Goal: Task Accomplishment & Management: Use online tool/utility

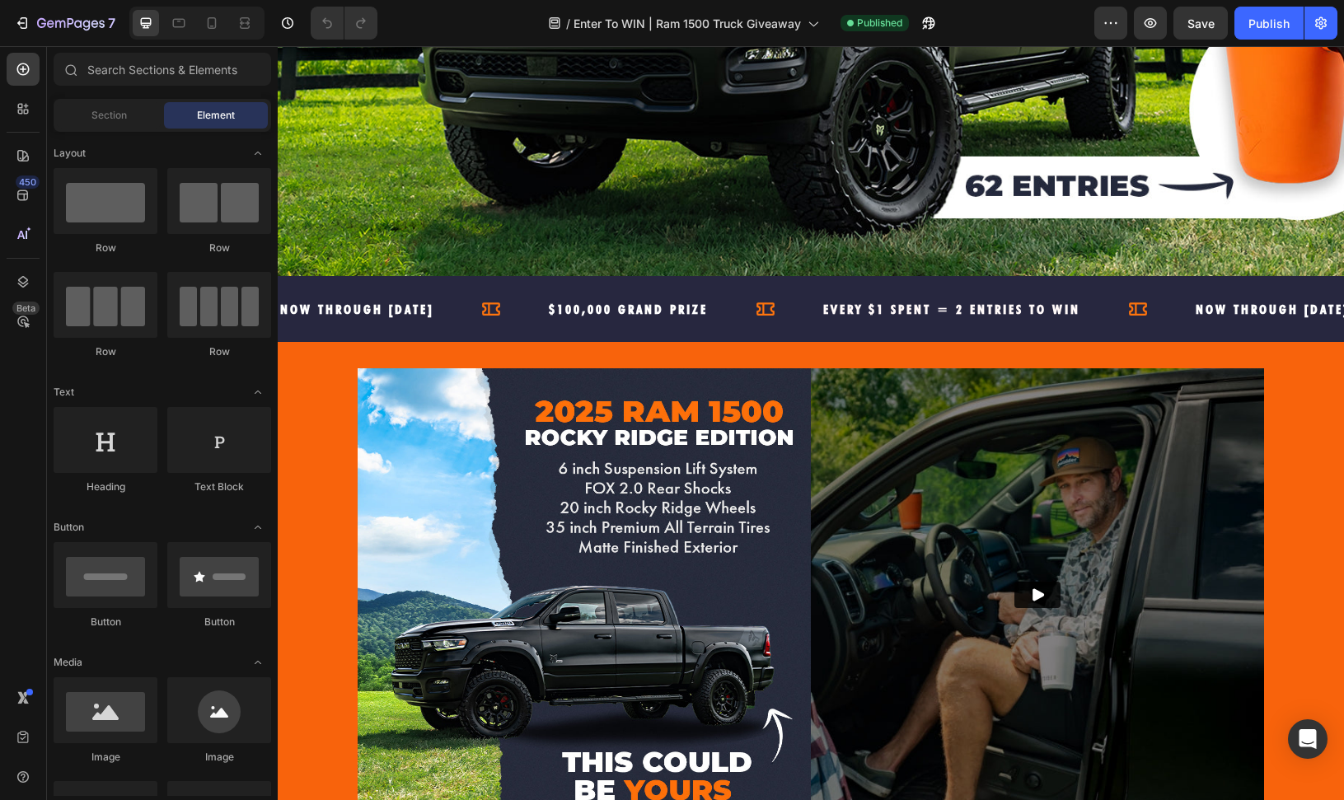
scroll to position [565, 0]
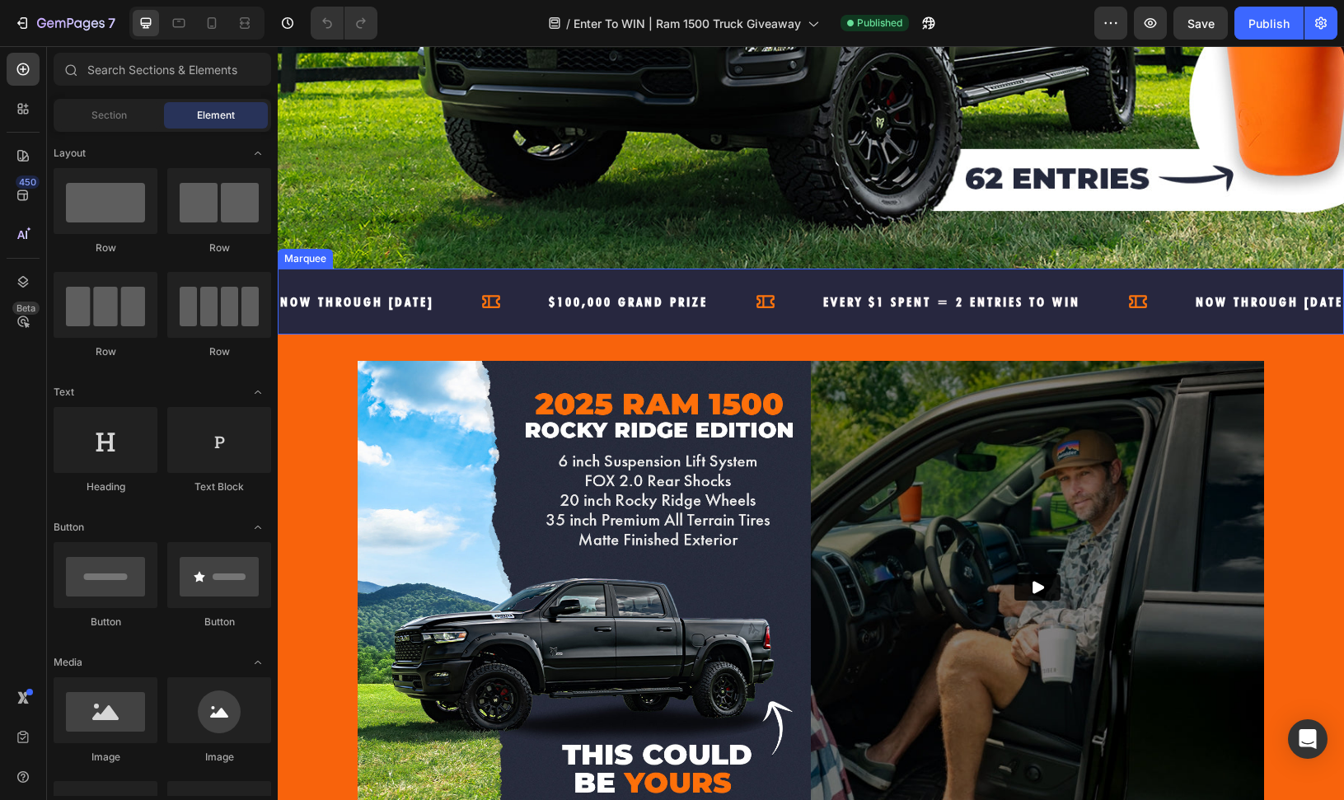
click at [821, 279] on div "$100,000 Grand prize Text" at bounding box center [684, 301] width 274 height 46
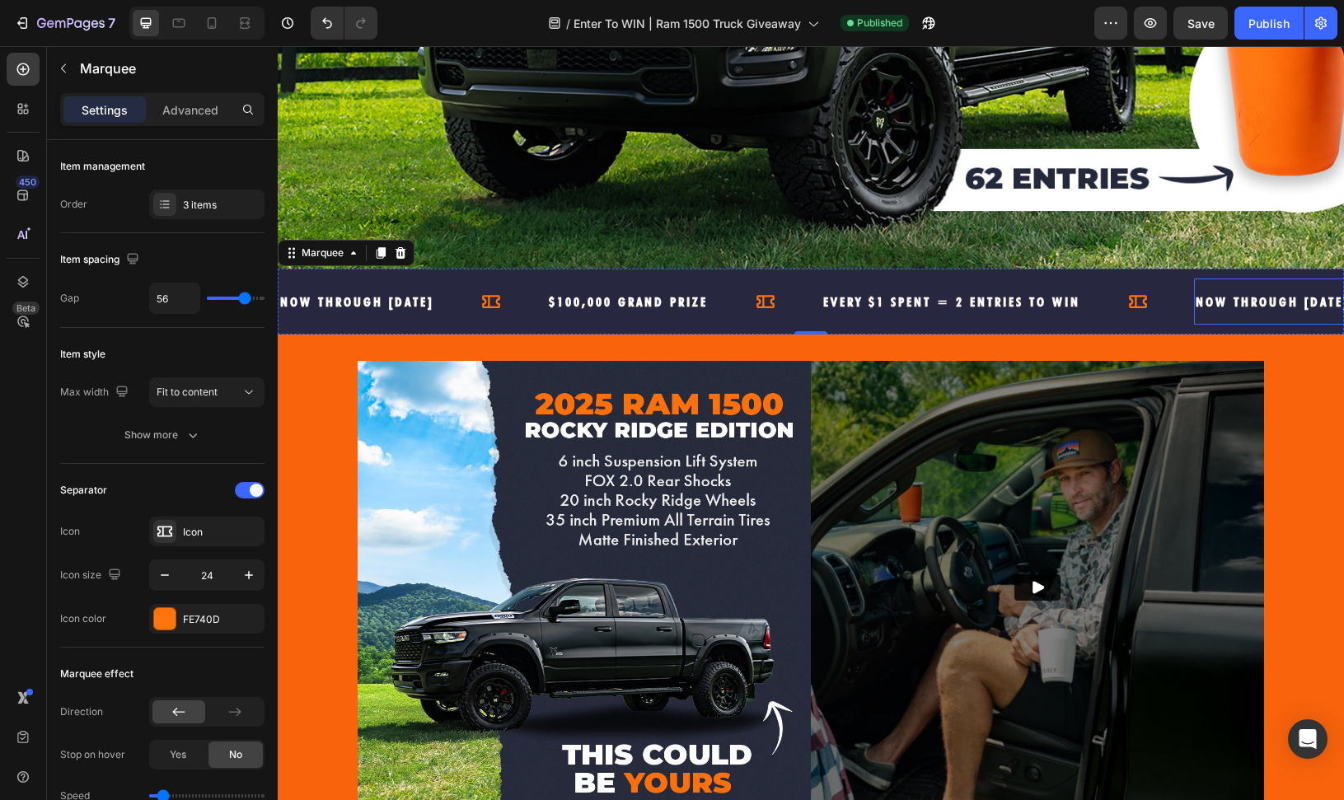
click at [1275, 300] on span "NOW through [DATE]" at bounding box center [1272, 302] width 153 height 16
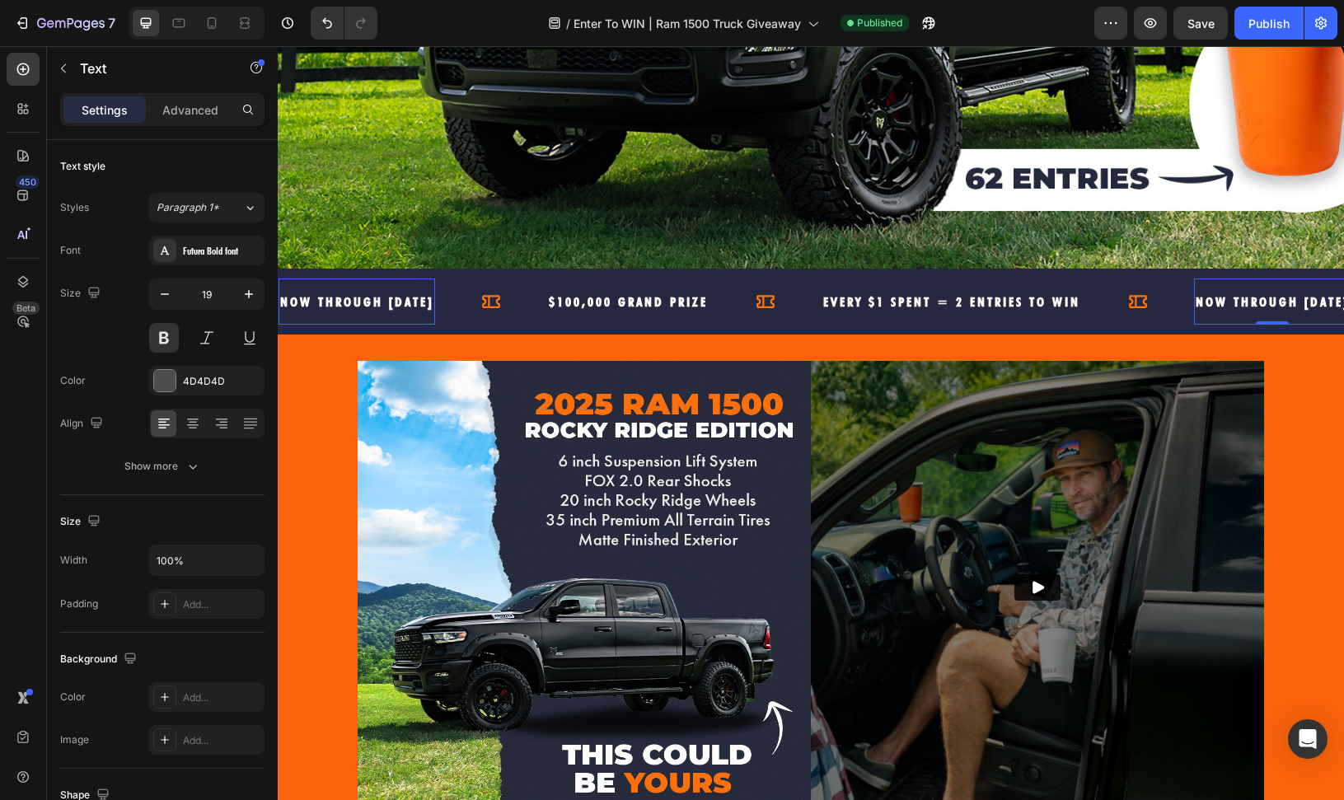
click at [433, 303] on span "NOW through [DATE]" at bounding box center [356, 302] width 153 height 16
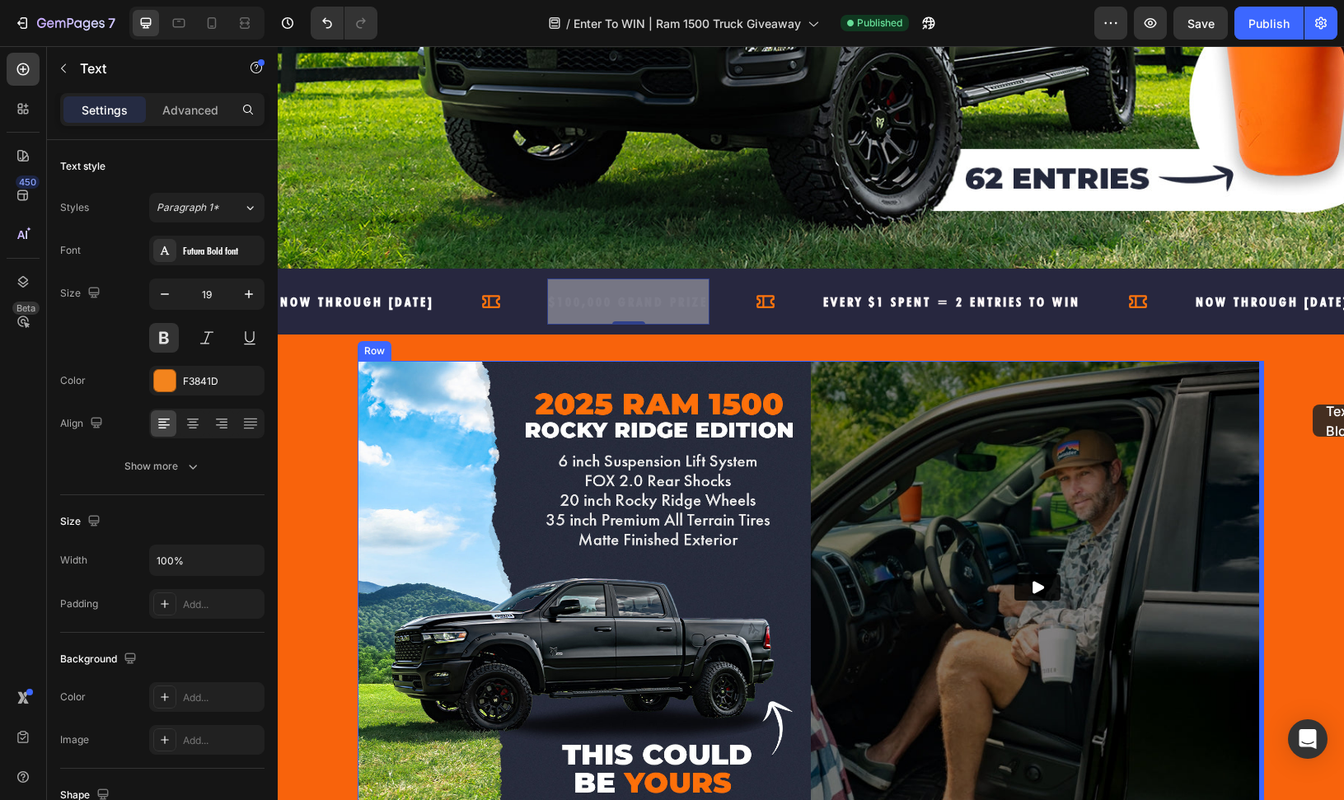
drag, startPoint x: 770, startPoint y: 291, endPoint x: 1313, endPoint y: 404, distance: 554.6
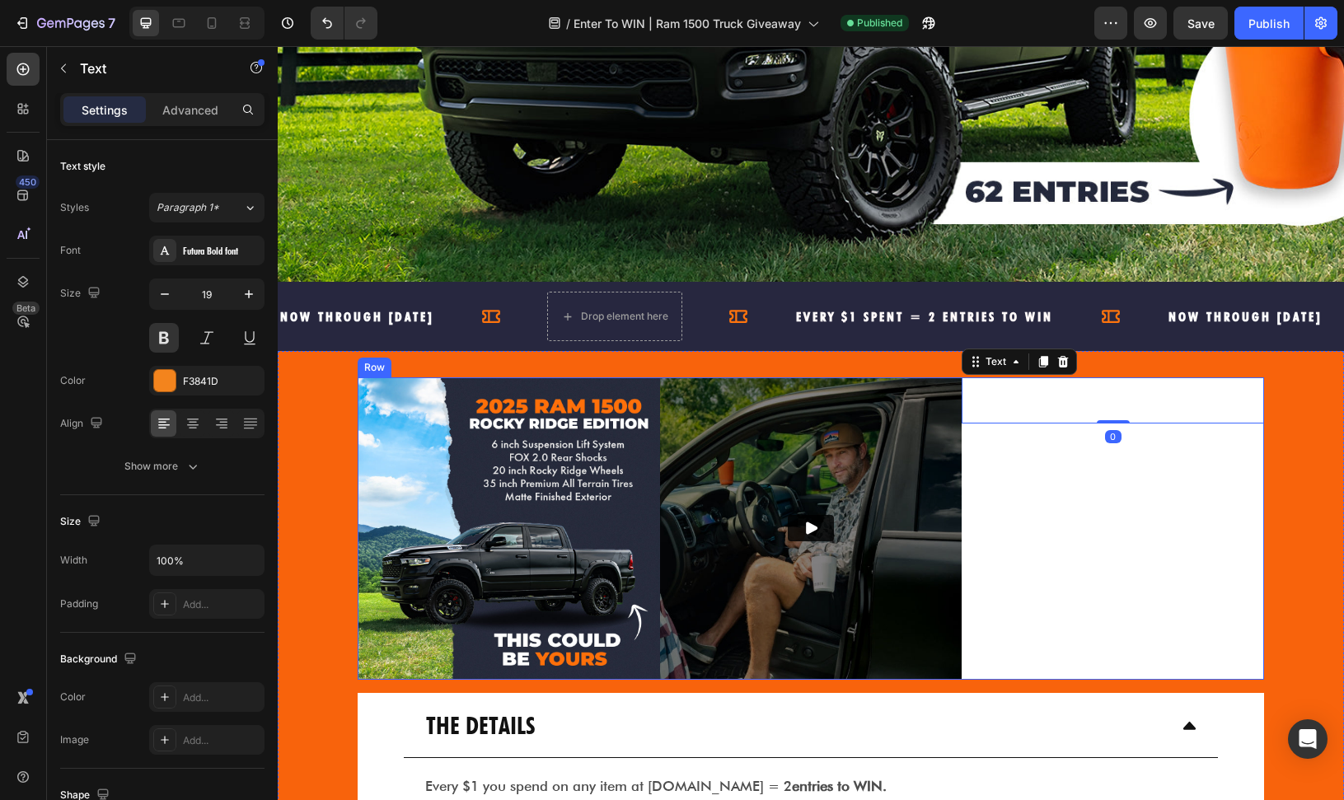
scroll to position [550, 0]
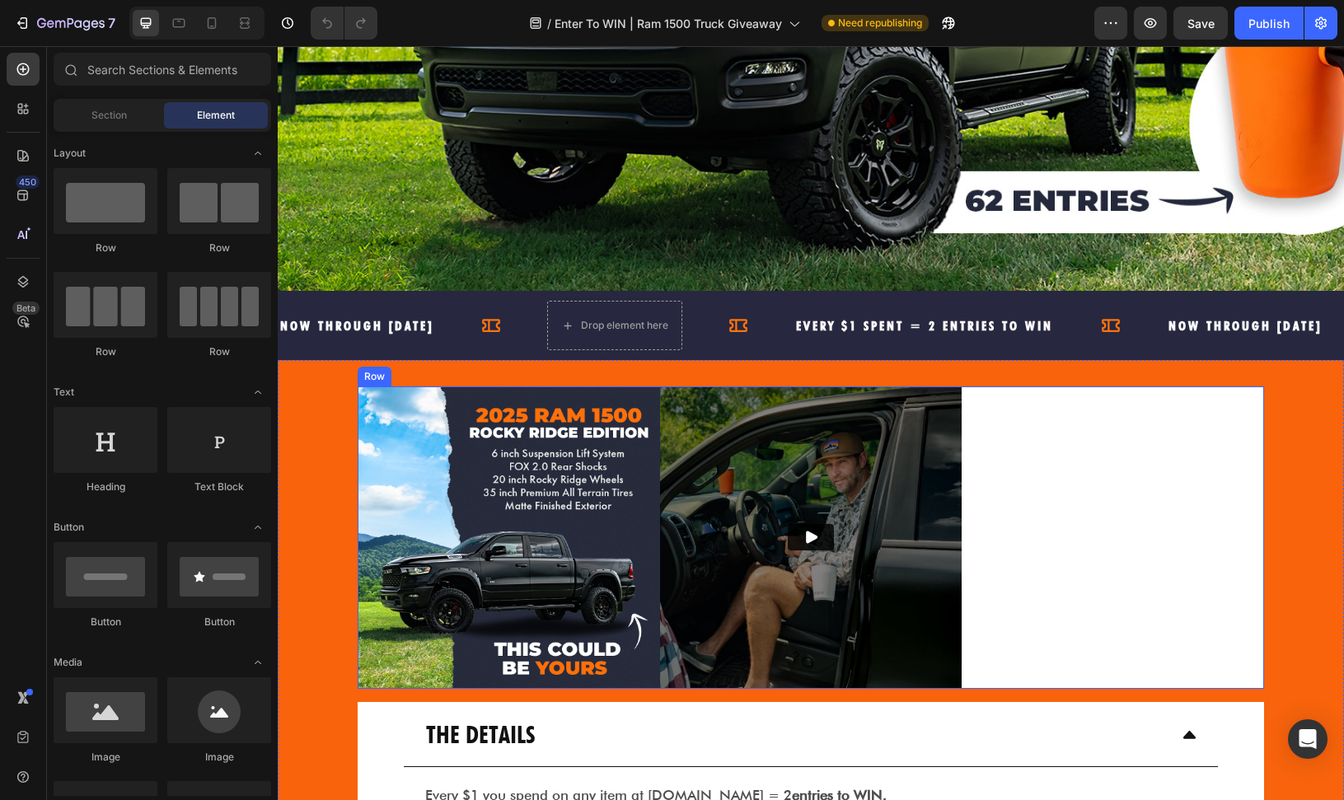
scroll to position [541, 0]
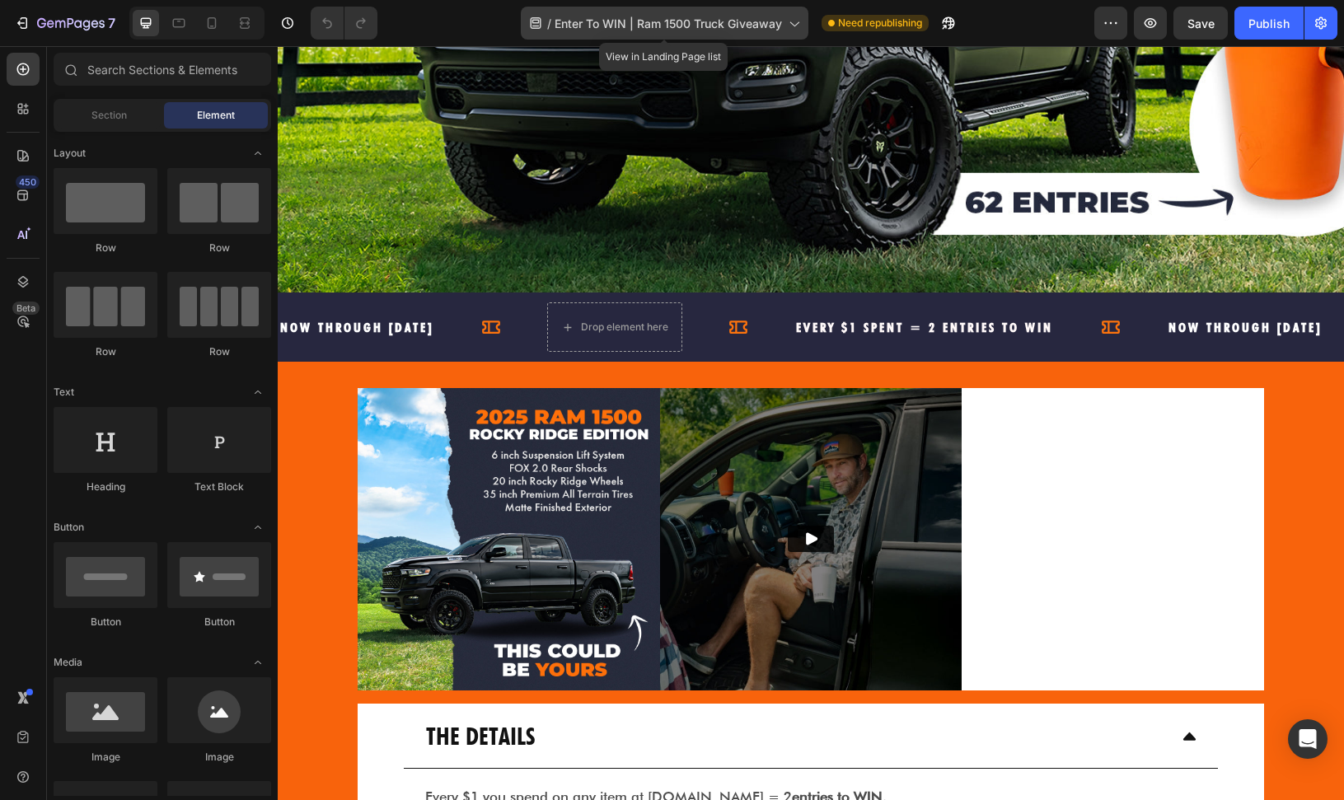
click at [789, 27] on icon at bounding box center [793, 23] width 16 height 16
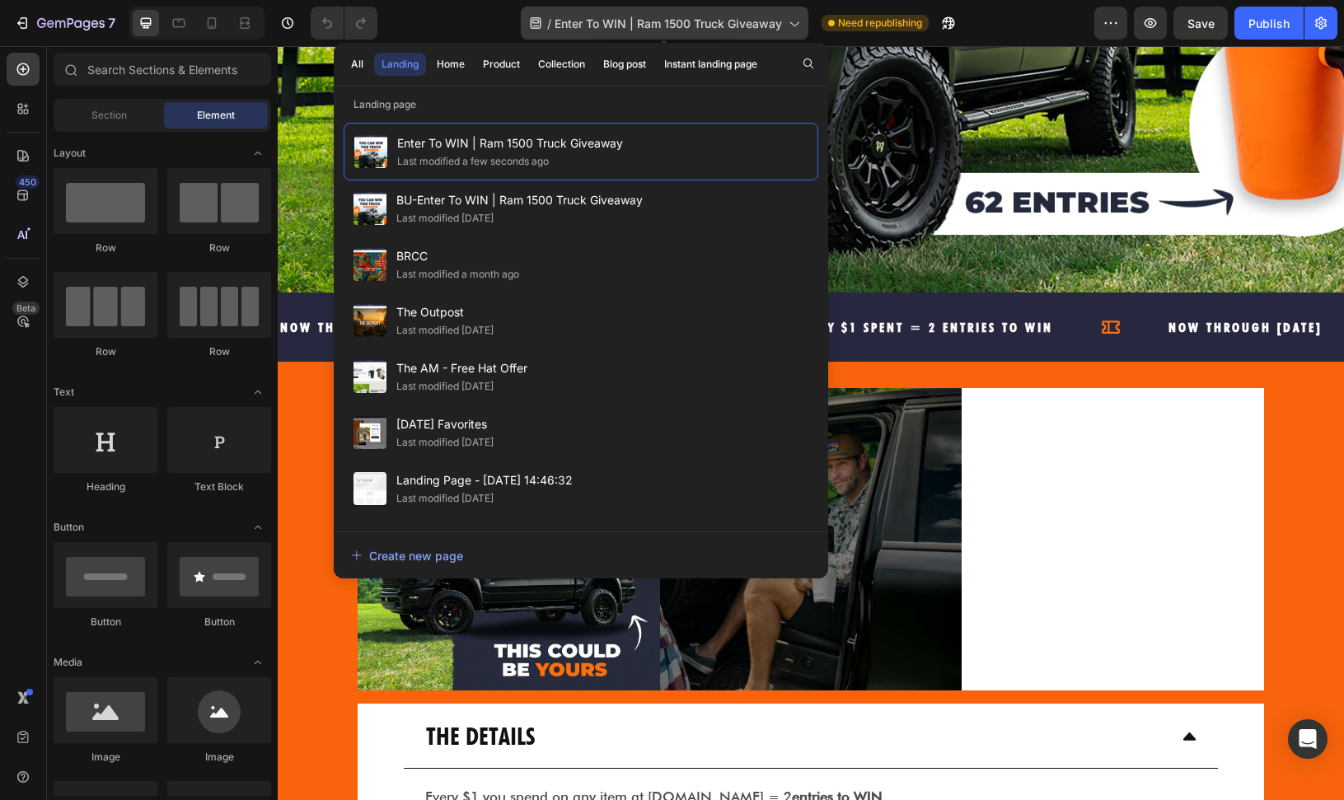
click at [789, 27] on icon at bounding box center [793, 23] width 16 height 16
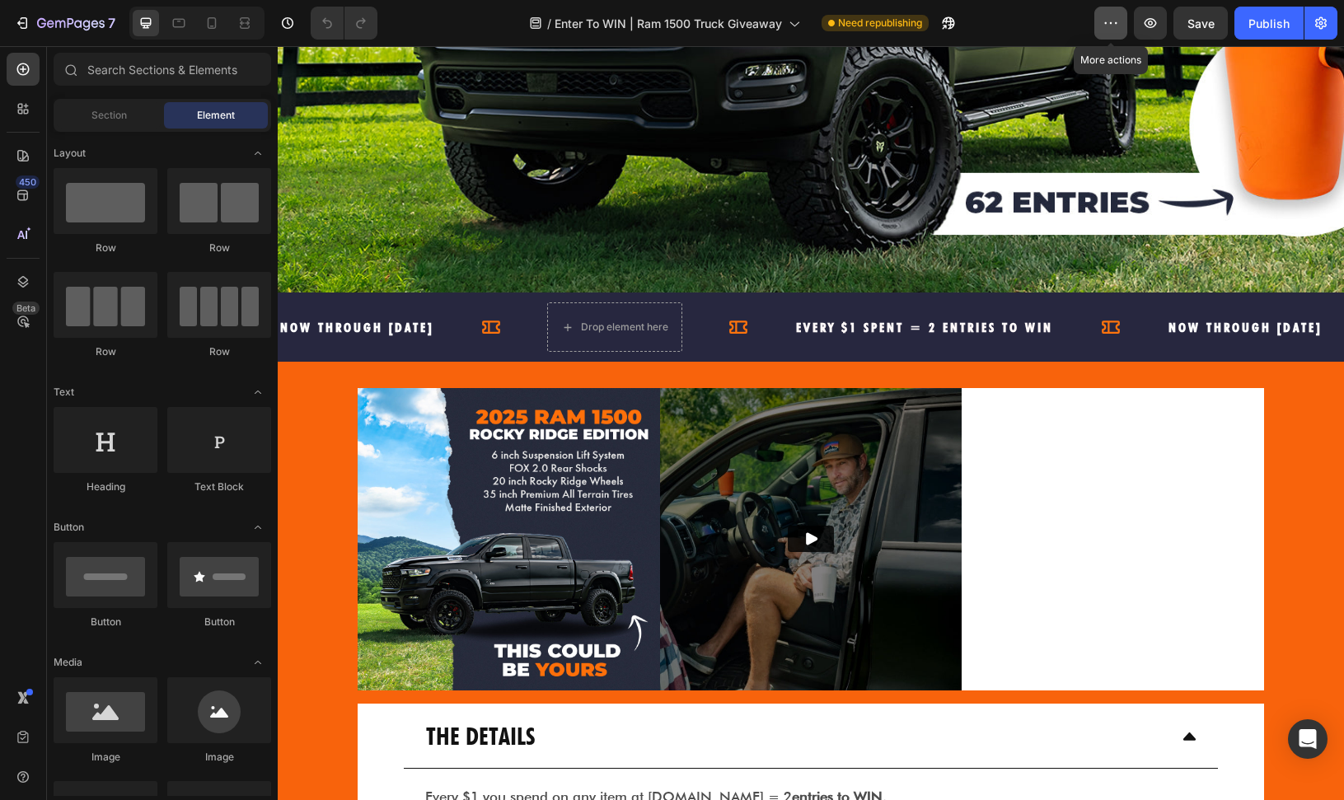
click at [1103, 25] on icon "button" at bounding box center [1110, 23] width 16 height 16
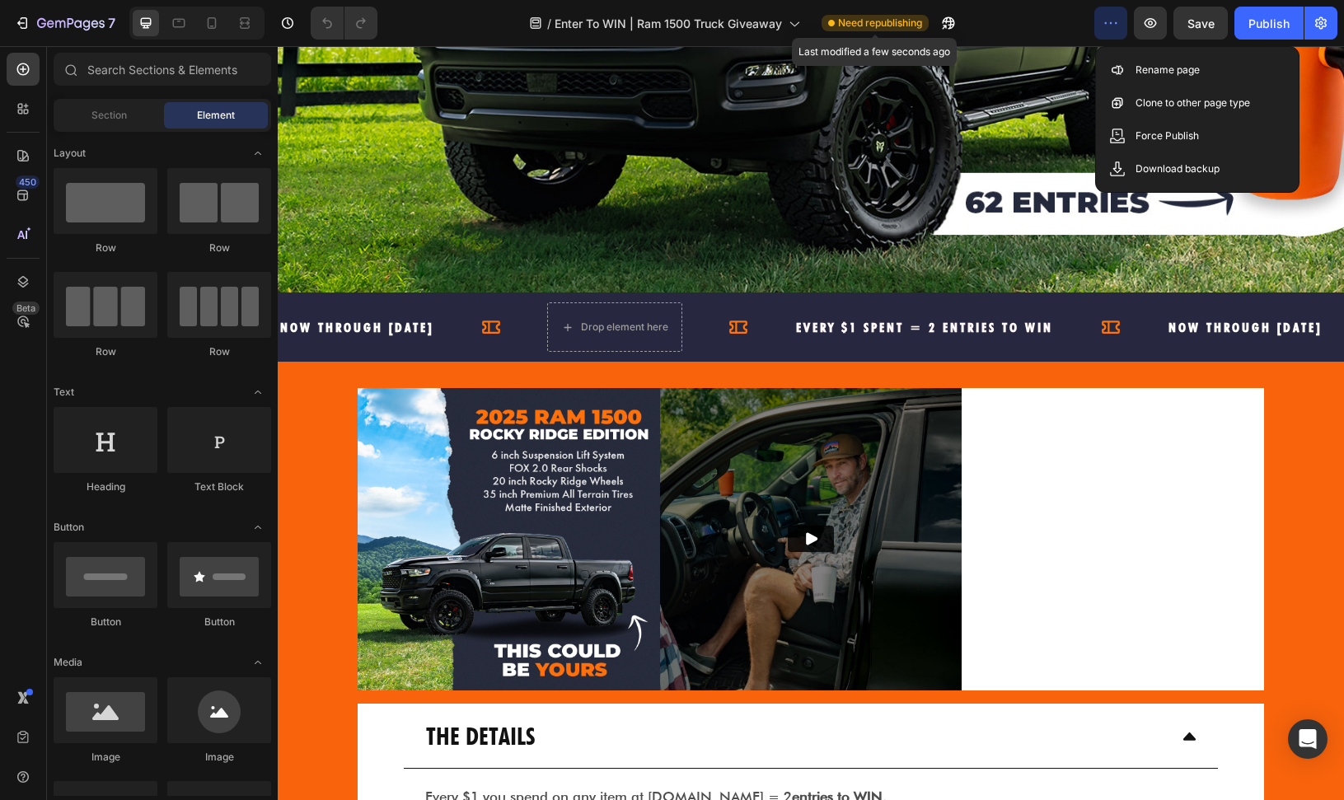
click at [854, 23] on span "Need republishing" at bounding box center [880, 23] width 84 height 15
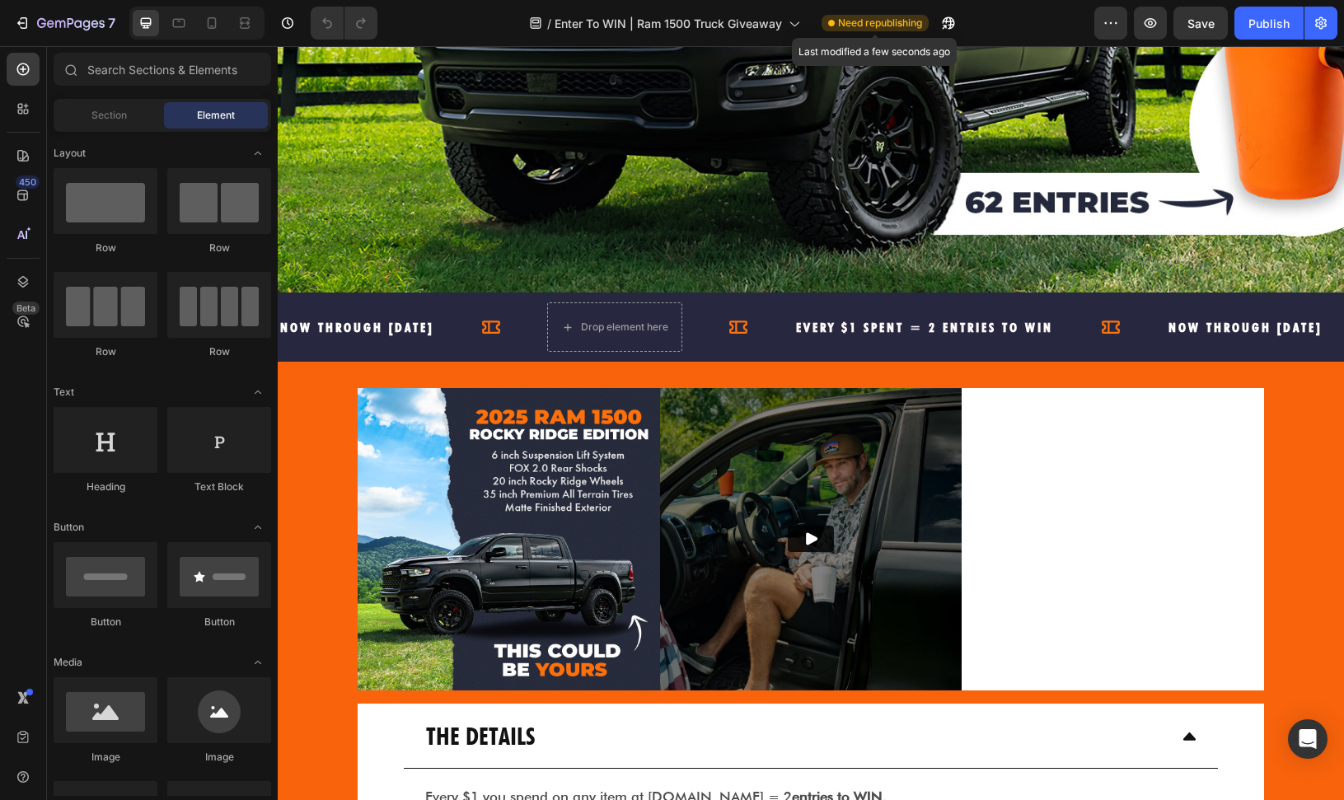
click at [854, 23] on span "Need republishing" at bounding box center [880, 23] width 84 height 15
click at [869, 28] on span "Need republishing" at bounding box center [880, 23] width 84 height 15
click at [957, 28] on icon "button" at bounding box center [948, 23] width 16 height 16
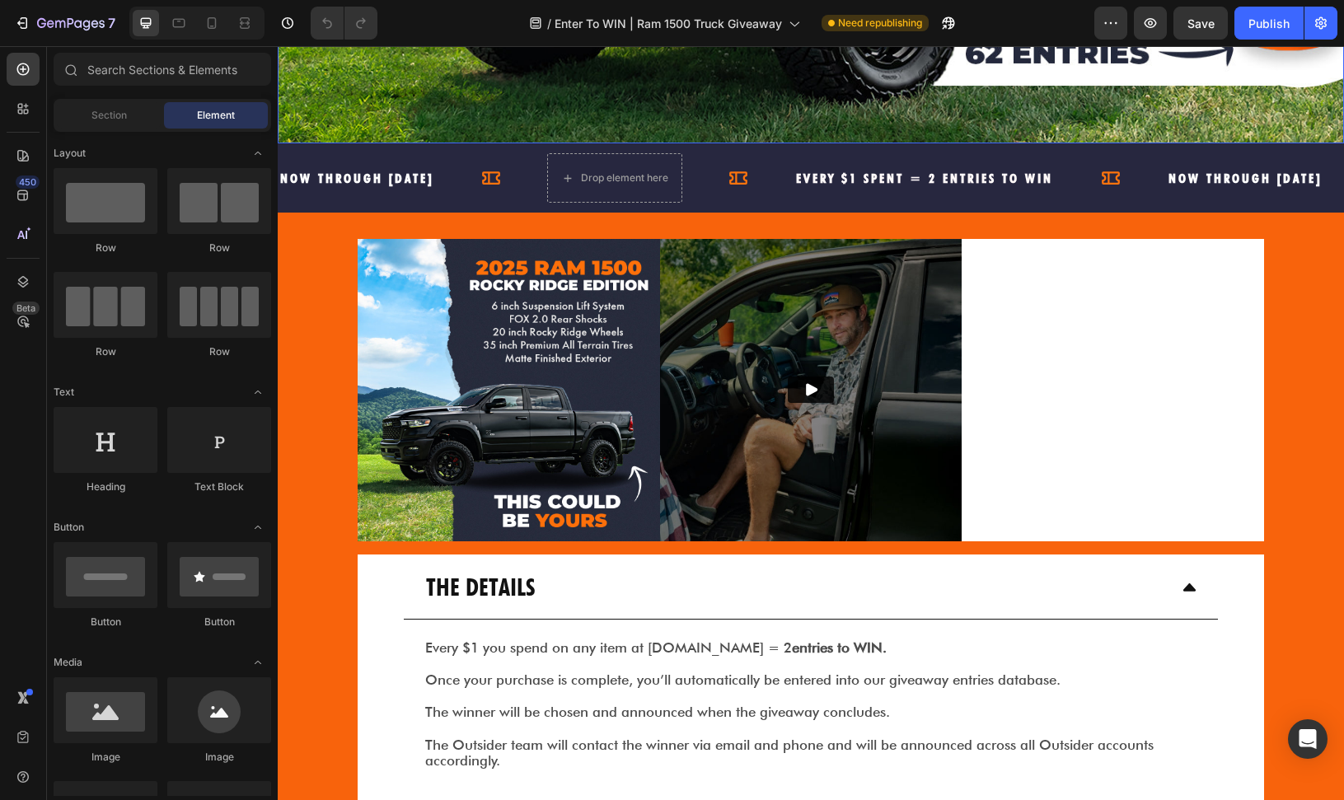
scroll to position [749, 0]
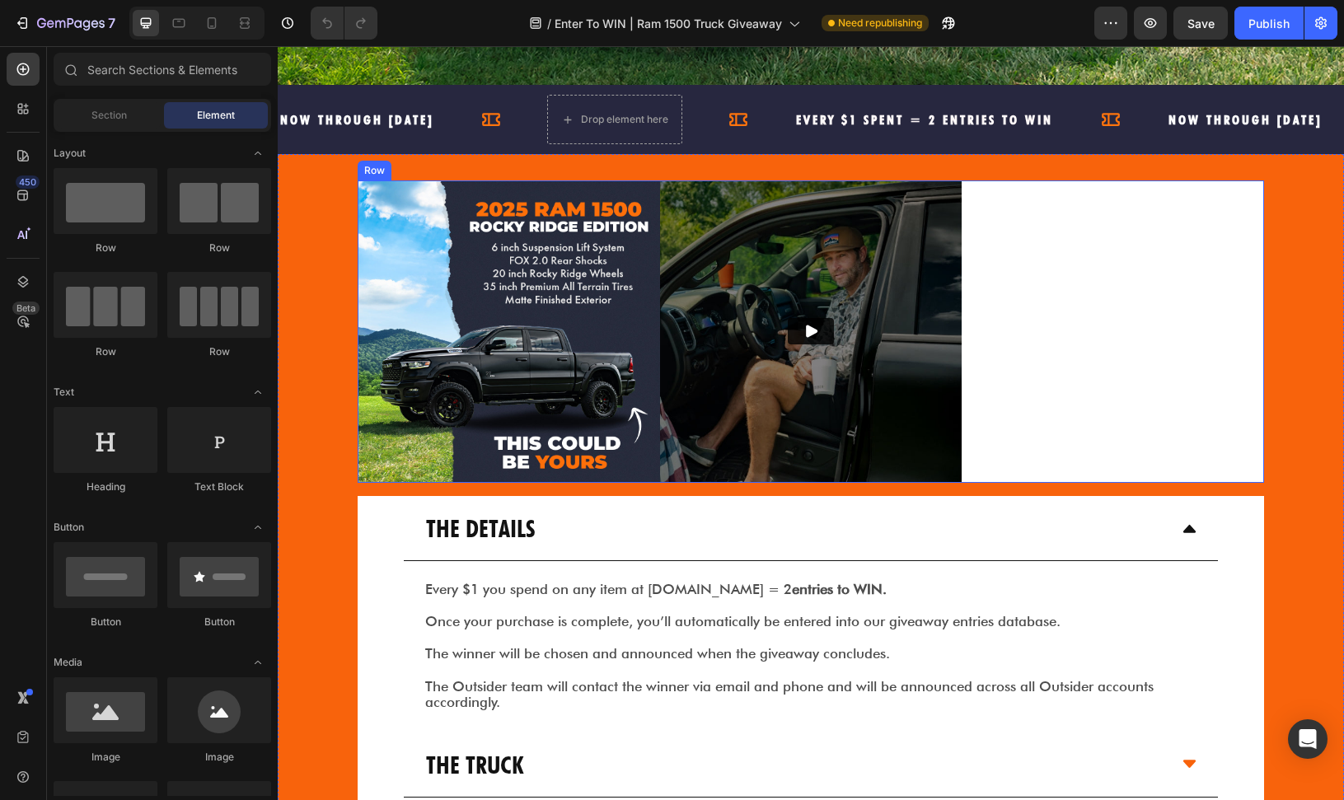
click at [1095, 335] on div "$100,000 Grand prize Text" at bounding box center [1113, 331] width 302 height 302
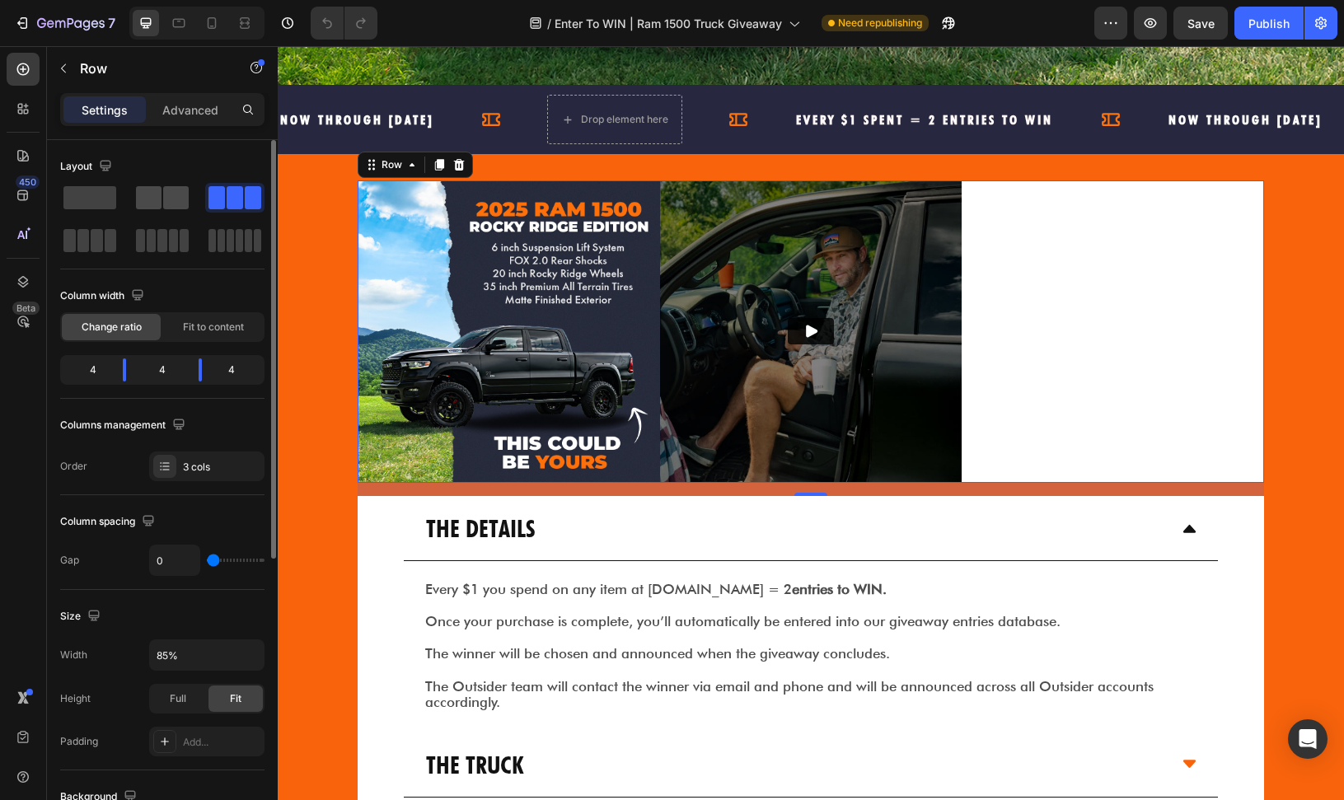
click at [173, 193] on span at bounding box center [176, 197] width 26 height 23
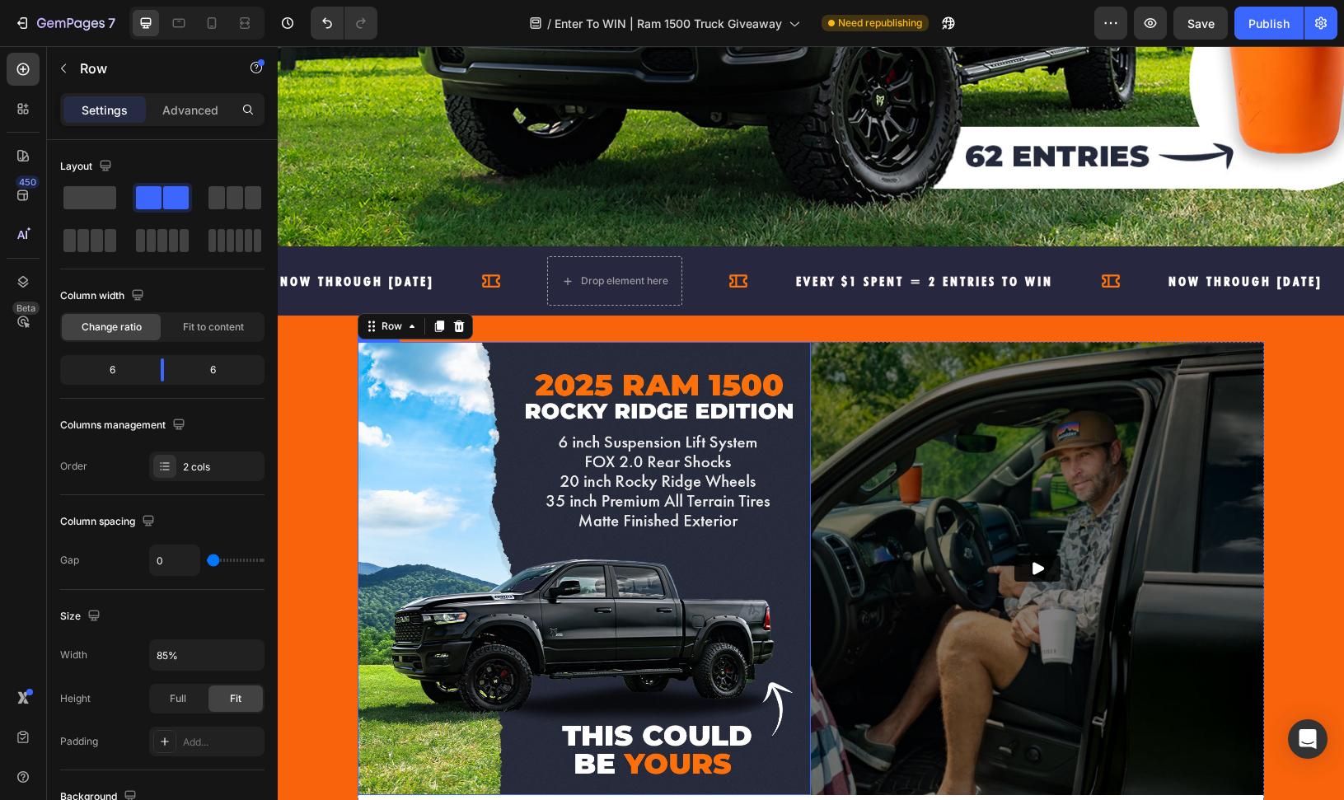
scroll to position [509, 0]
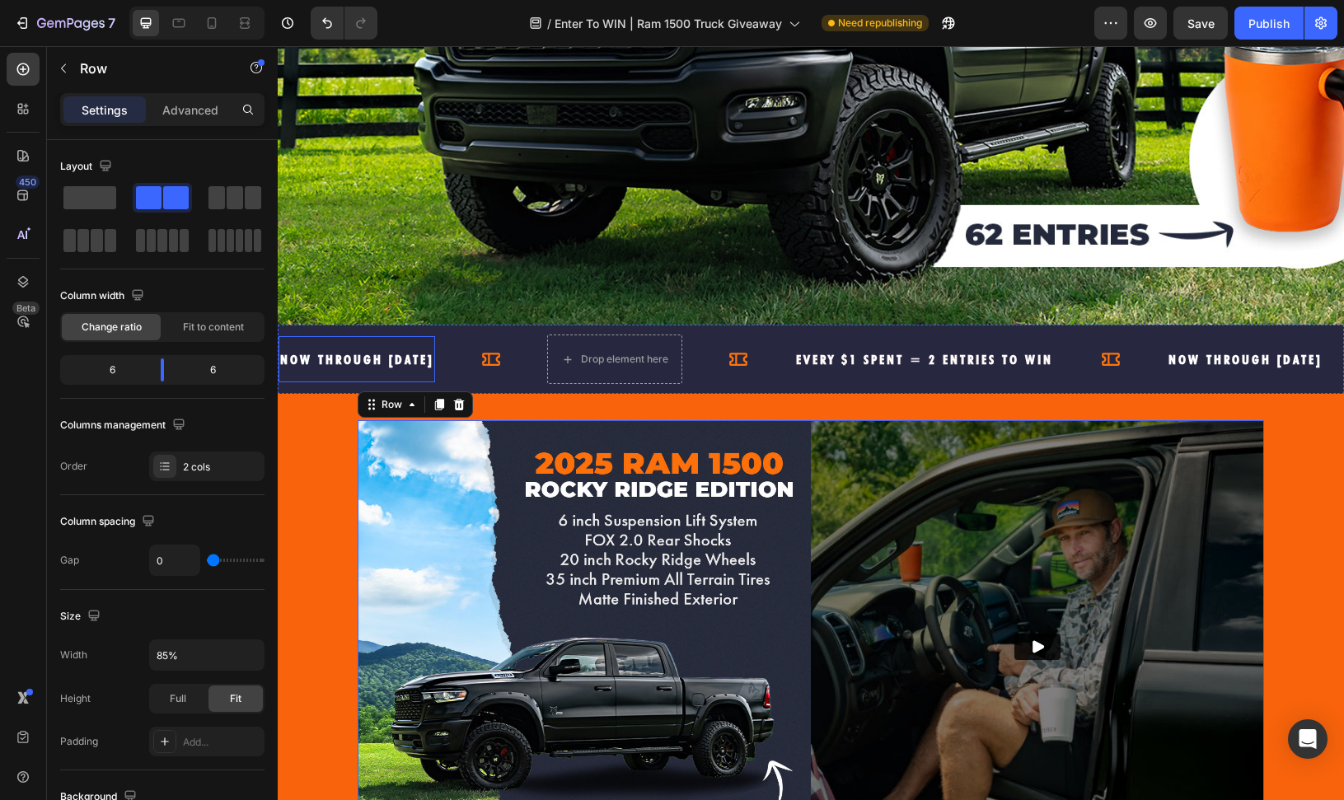
click at [435, 336] on div "NOW through AUGUST 31st Text" at bounding box center [356, 359] width 157 height 46
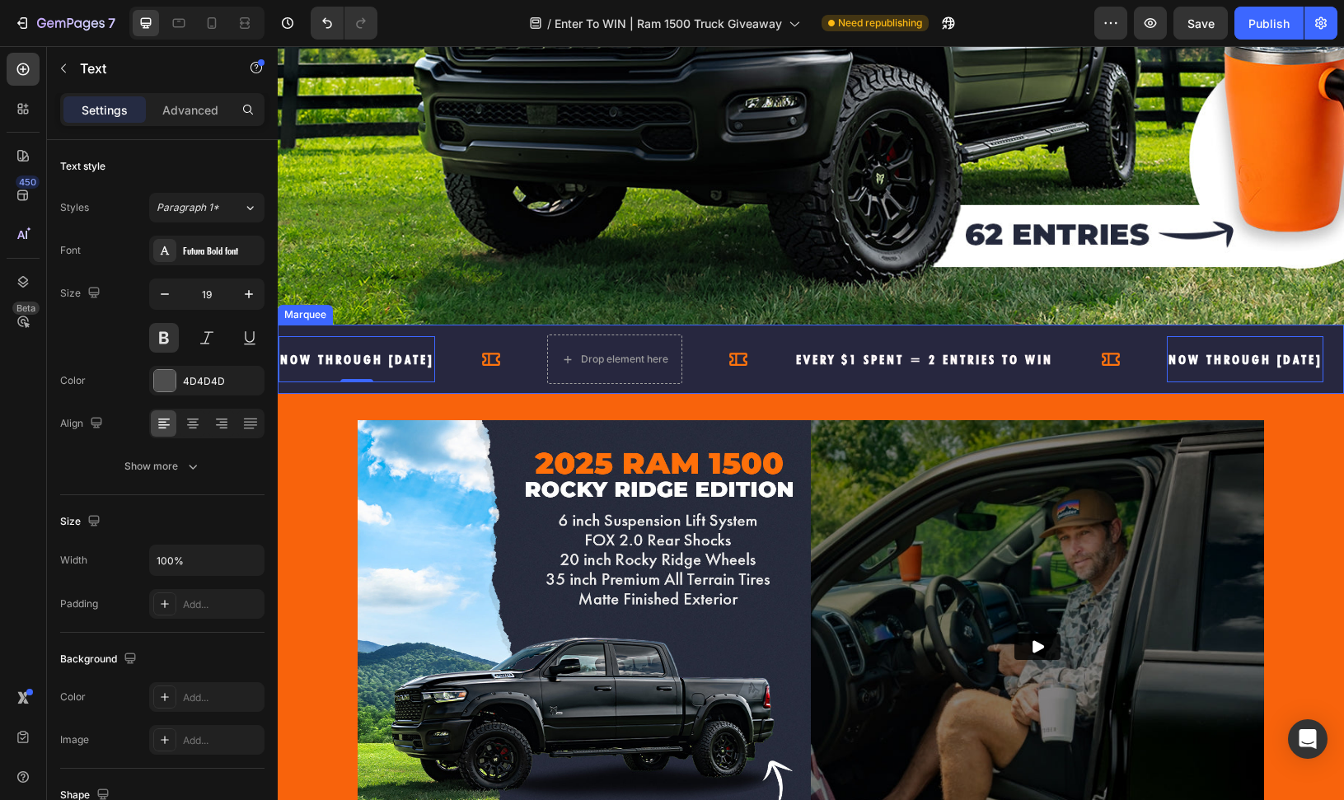
click at [508, 337] on div "NOW through AUGUST 31st Text 0" at bounding box center [412, 359] width 269 height 46
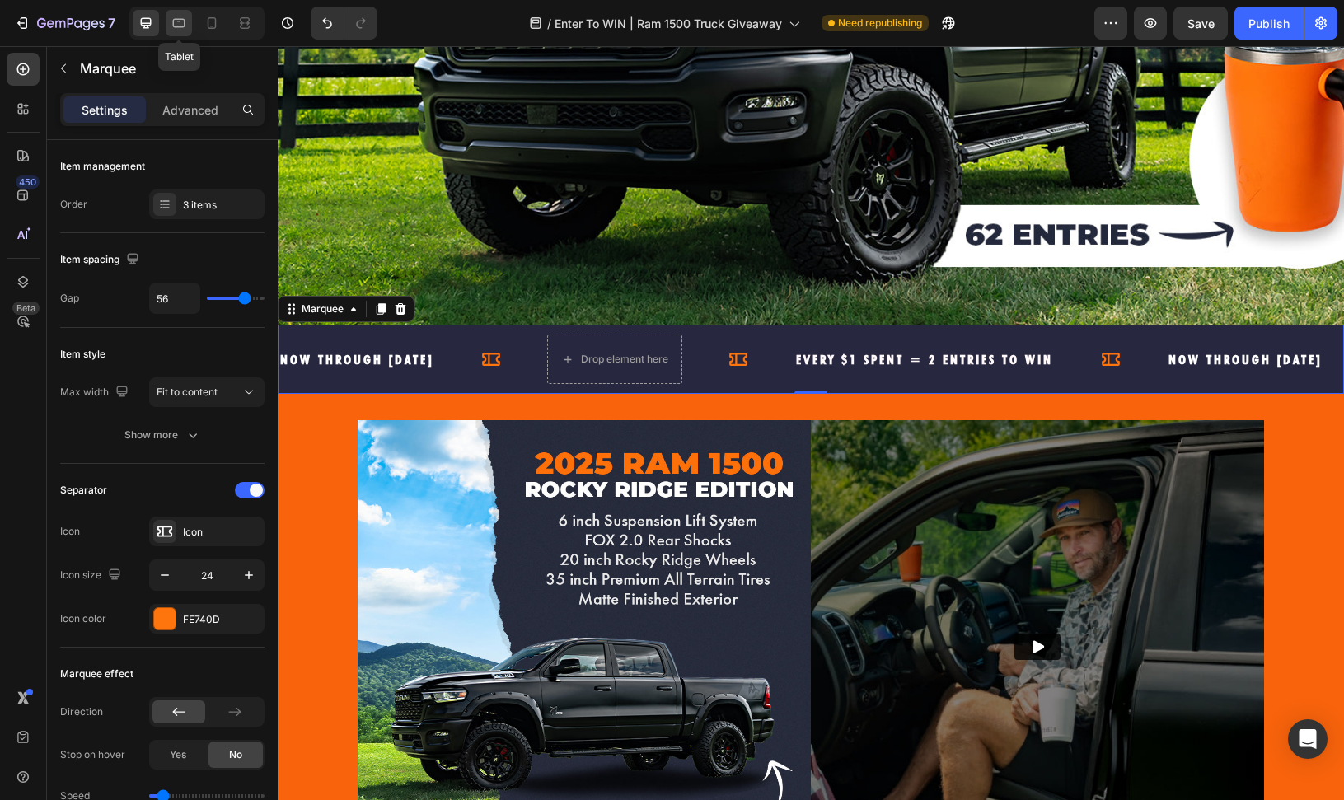
click at [179, 19] on icon at bounding box center [179, 23] width 12 height 9
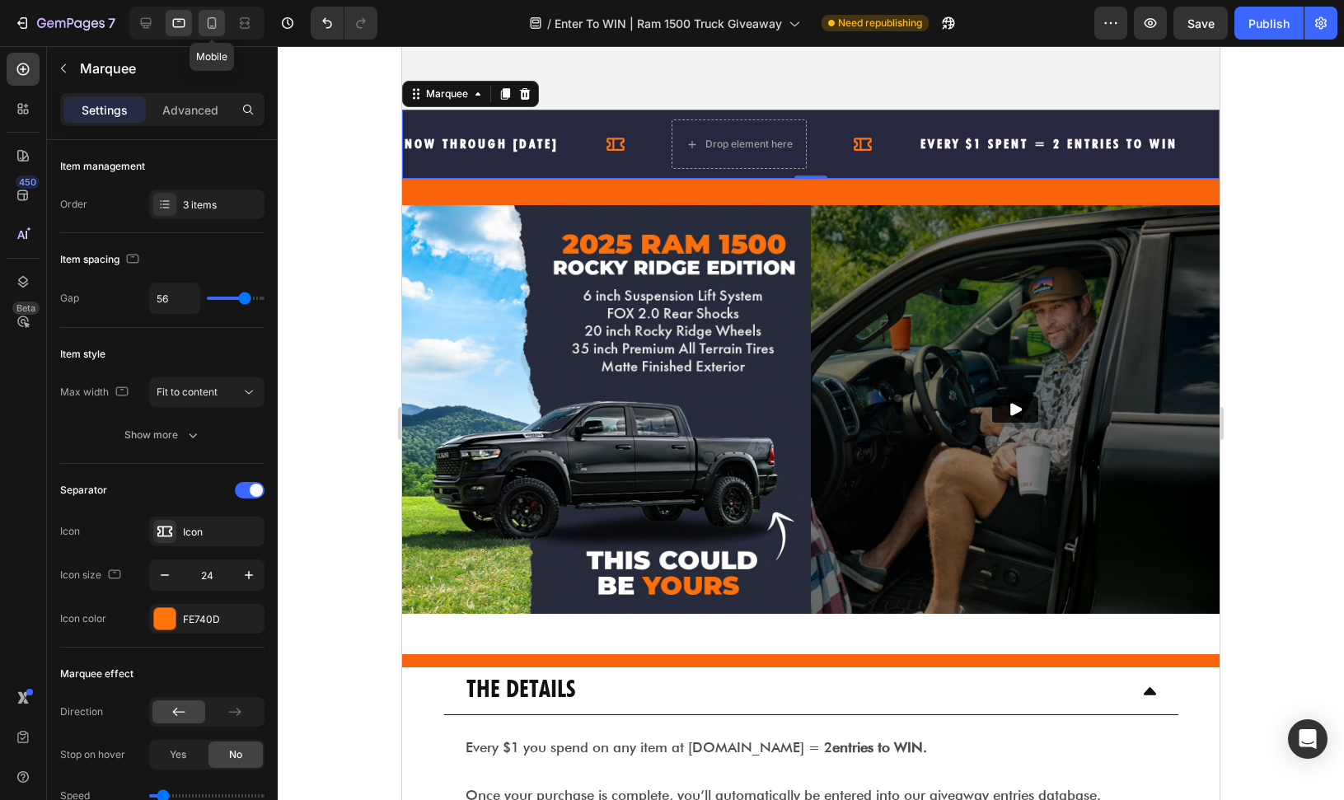
scroll to position [730, 0]
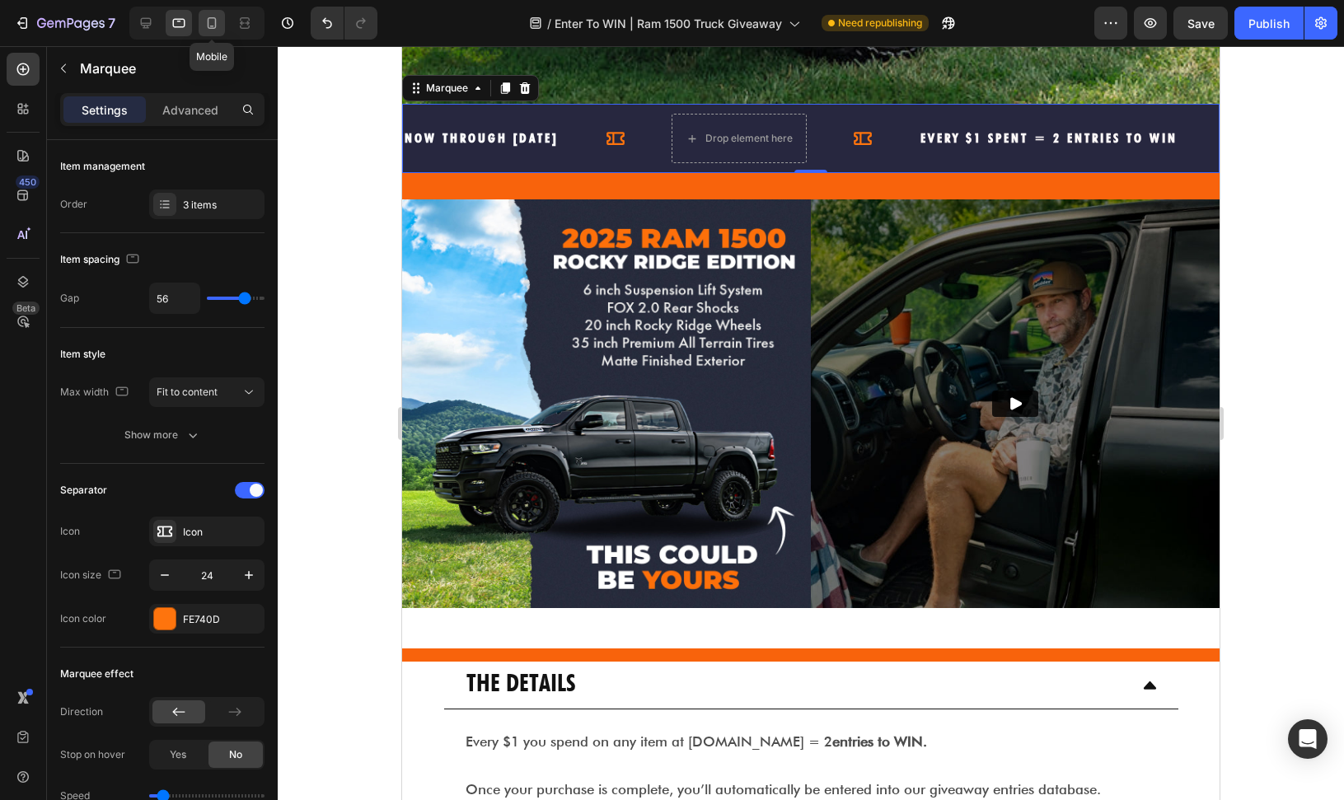
click at [209, 20] on icon at bounding box center [212, 23] width 16 height 16
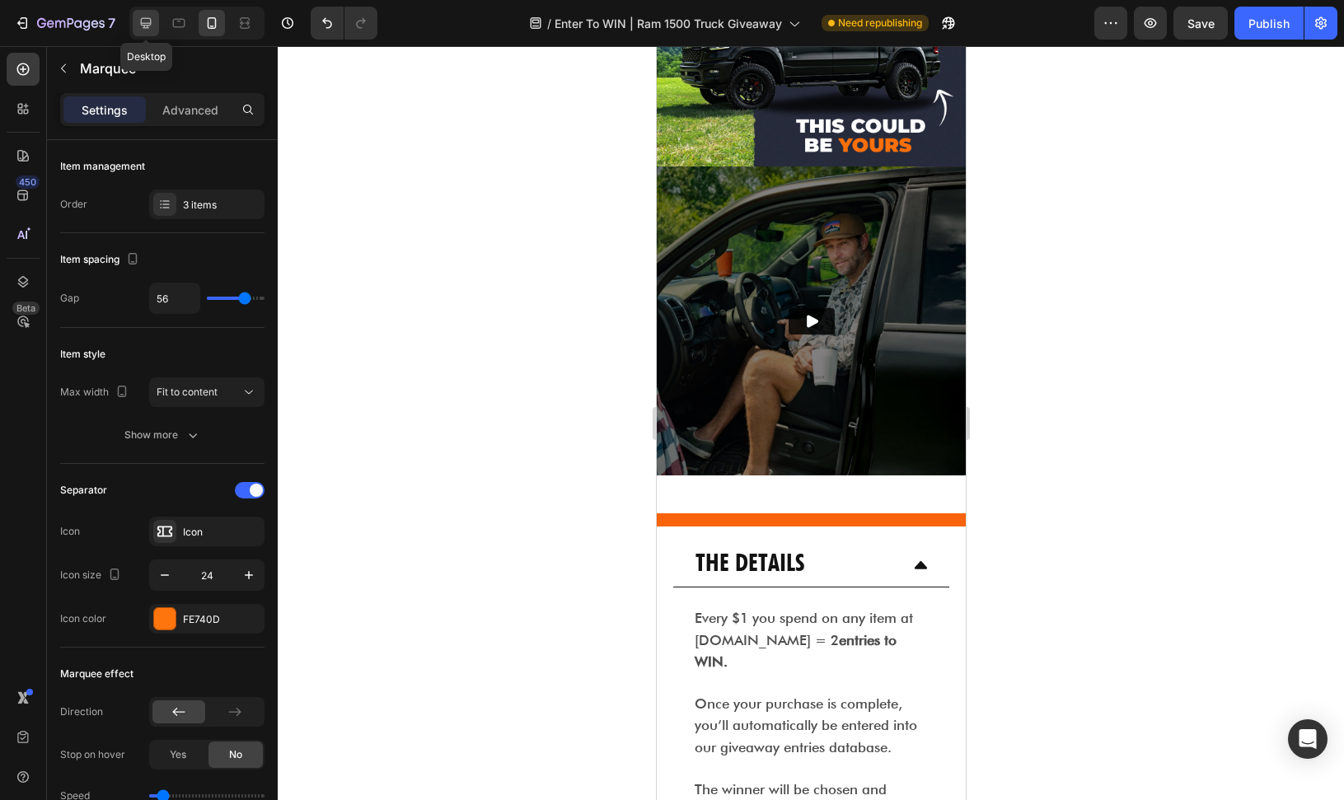
click at [143, 26] on icon at bounding box center [146, 23] width 16 height 16
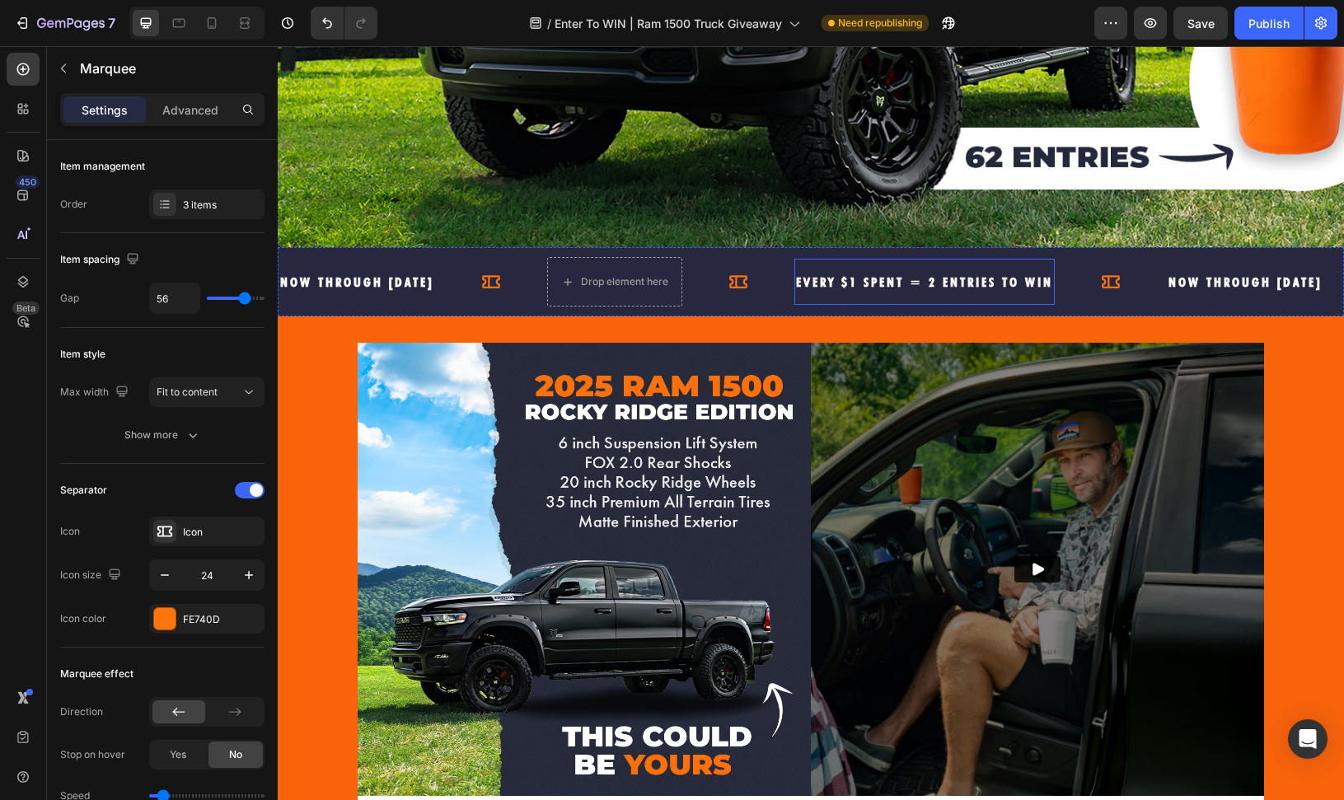
scroll to position [579, 0]
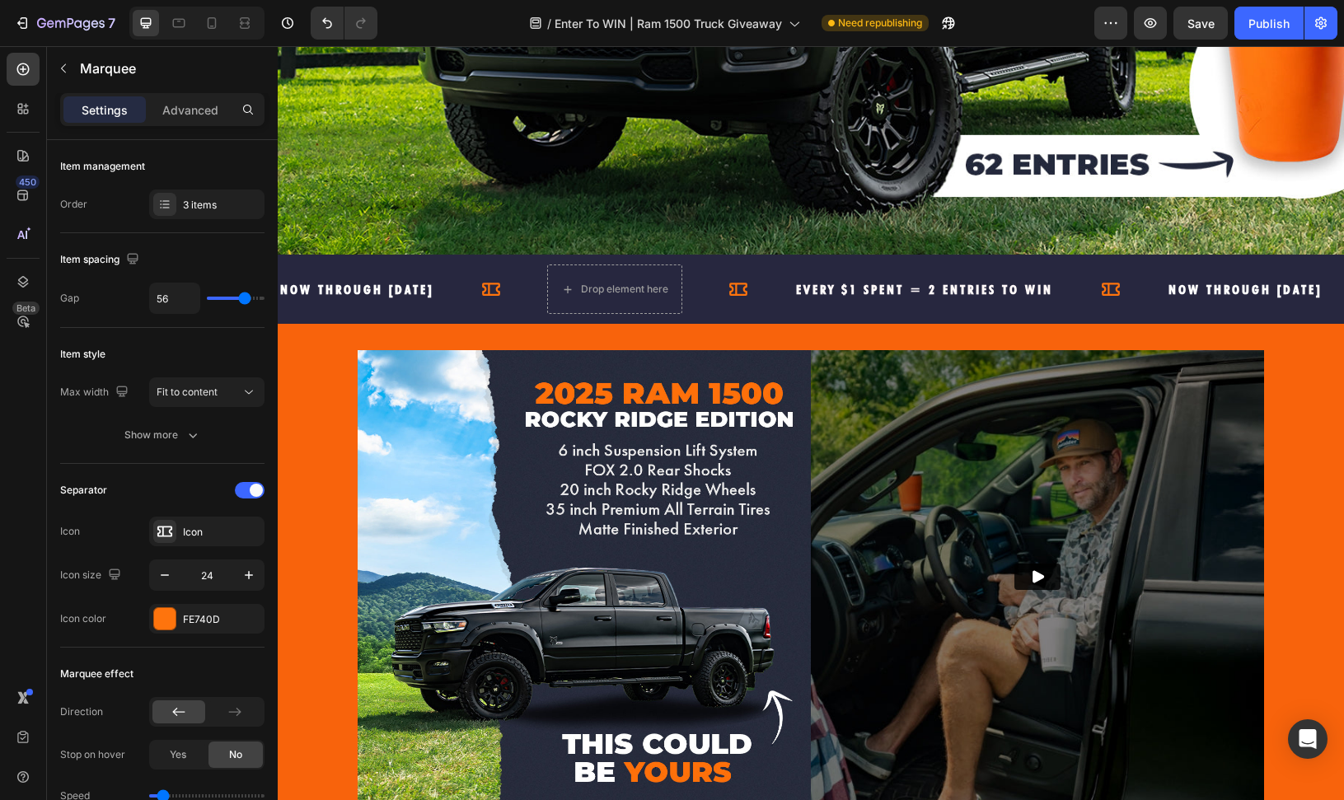
click at [794, 264] on div "Drop element here" at bounding box center [670, 288] width 247 height 49
click at [191, 206] on div "3 items" at bounding box center [221, 205] width 77 height 15
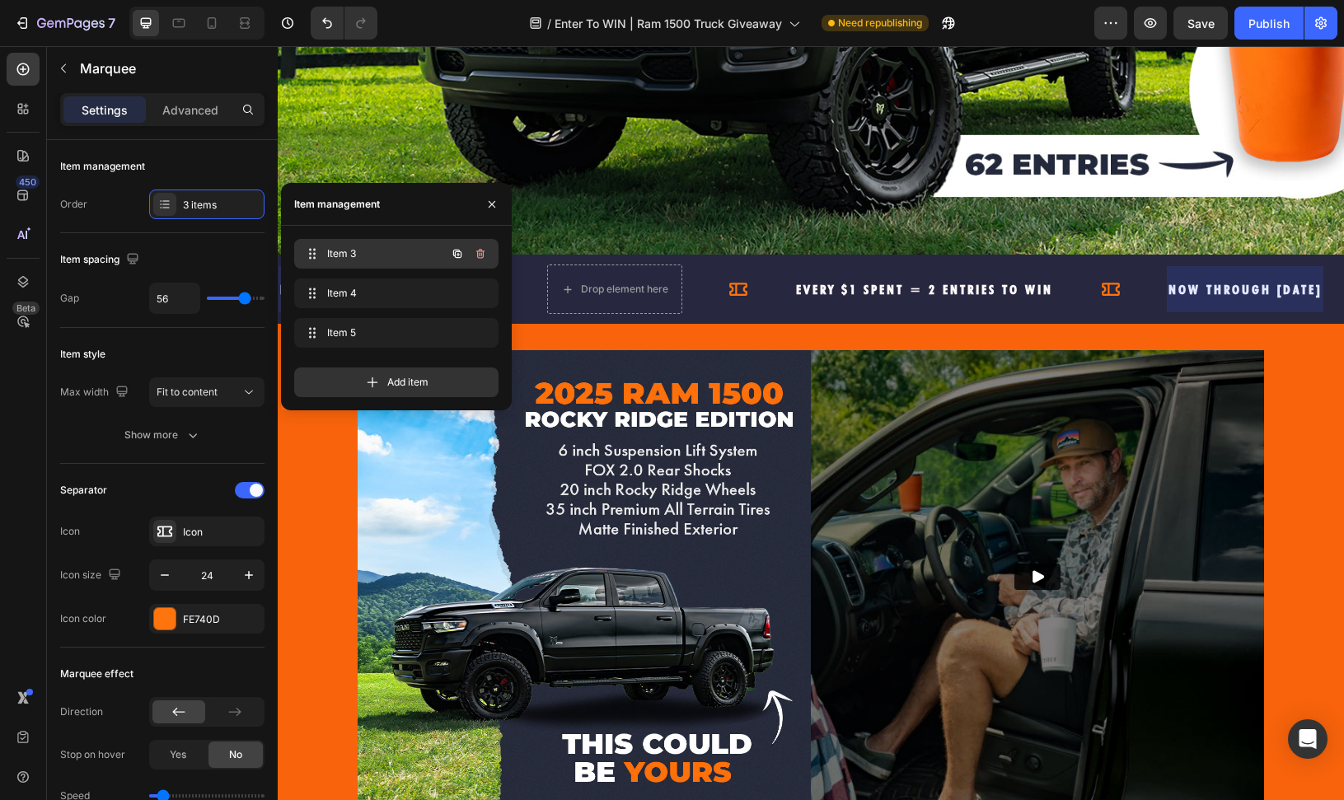
click at [363, 251] on span "Item 3" at bounding box center [373, 253] width 93 height 15
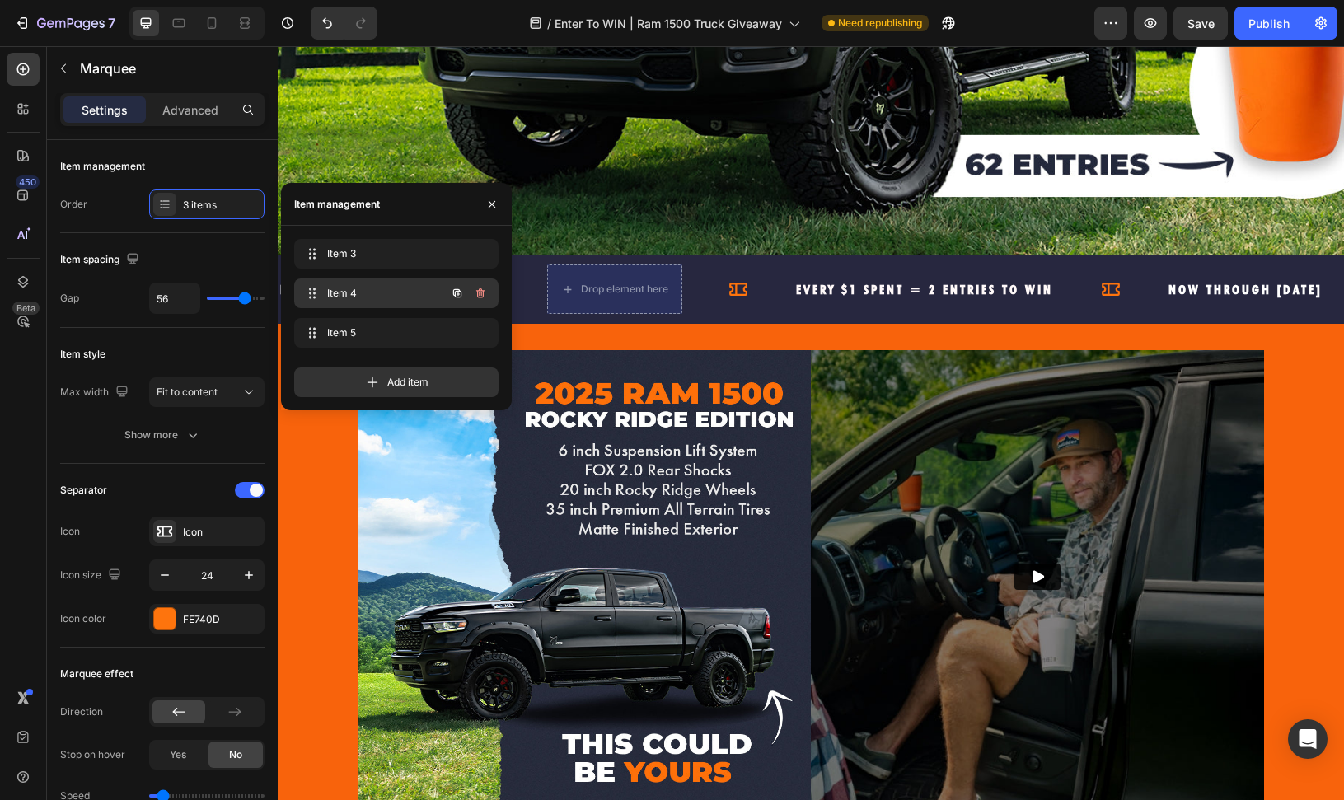
click at [363, 288] on span "Item 4" at bounding box center [373, 293] width 93 height 15
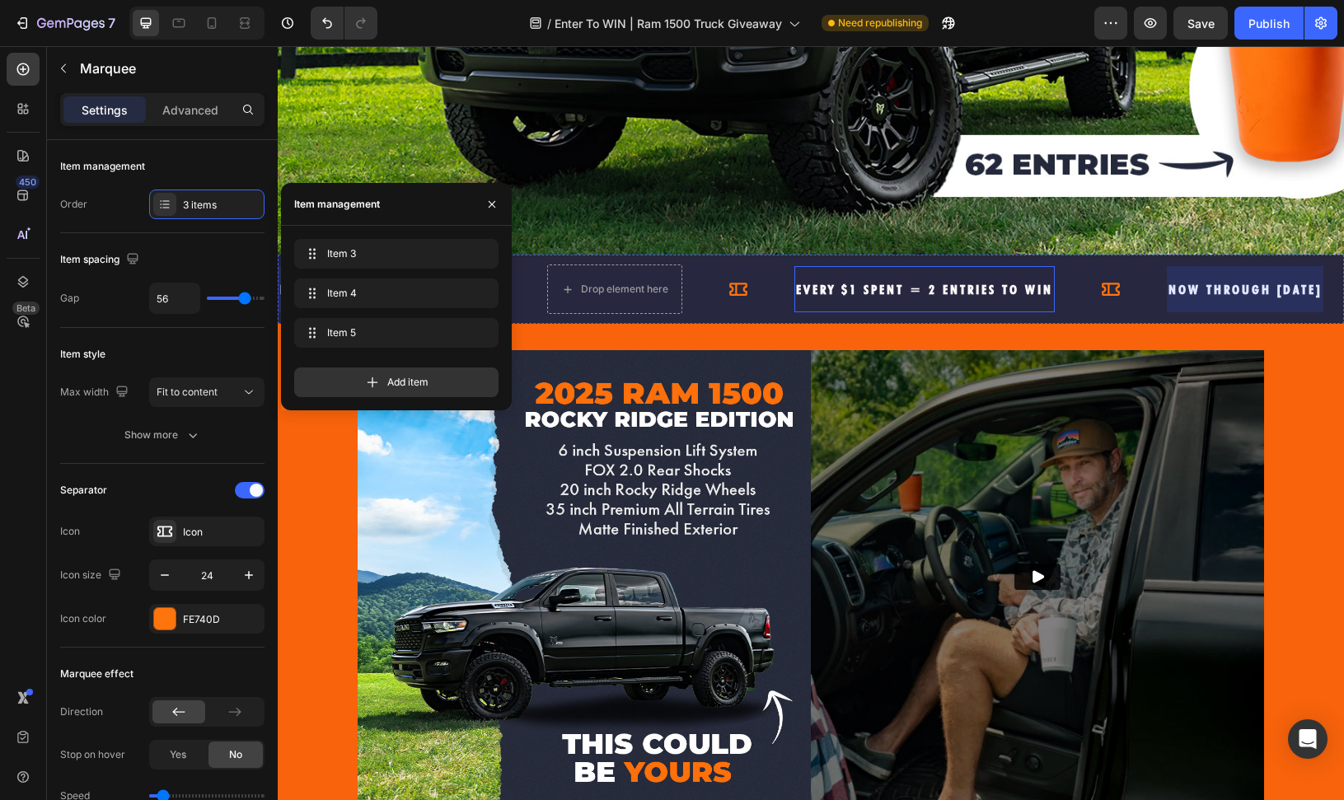
click at [936, 291] on span "EVERY $1 spent = 2 entries to win" at bounding box center [924, 290] width 257 height 16
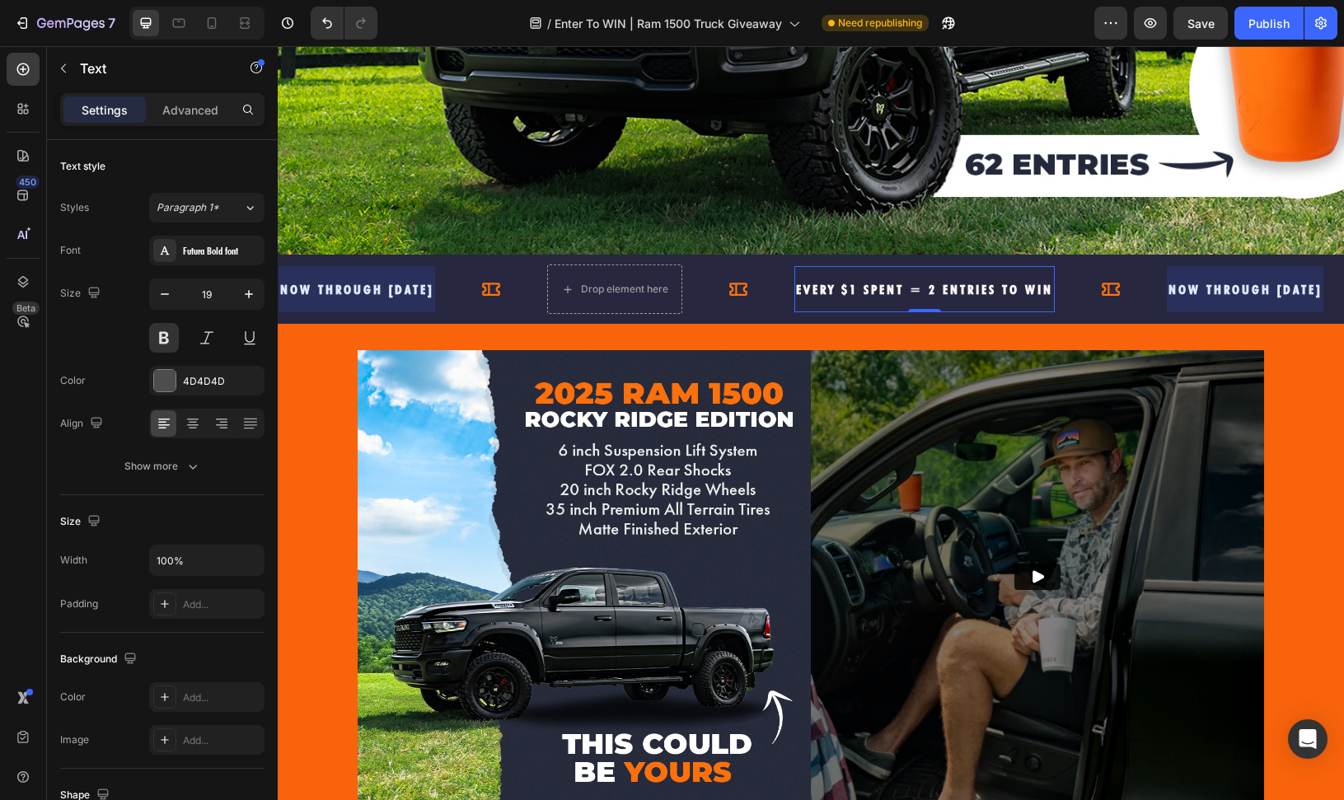
click at [936, 283] on span "EVERY $1 spent = 2 entries to win" at bounding box center [924, 290] width 257 height 16
click at [926, 275] on p "EVERY $1 spent = 2 entries to win" at bounding box center [924, 289] width 257 height 30
click at [794, 305] on div "Drop element here" at bounding box center [670, 288] width 247 height 49
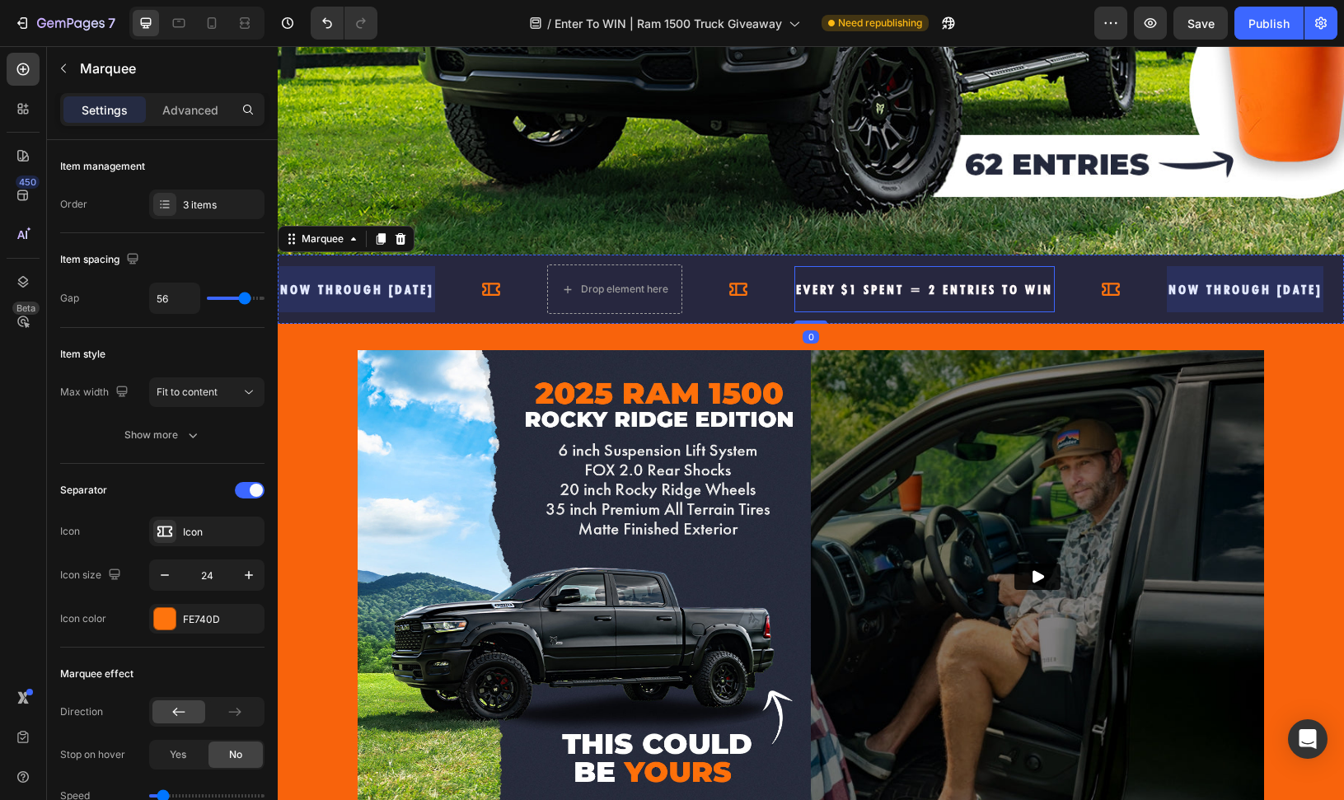
click at [913, 288] on span "EVERY $1 spent = 2 entries to win" at bounding box center [924, 290] width 257 height 16
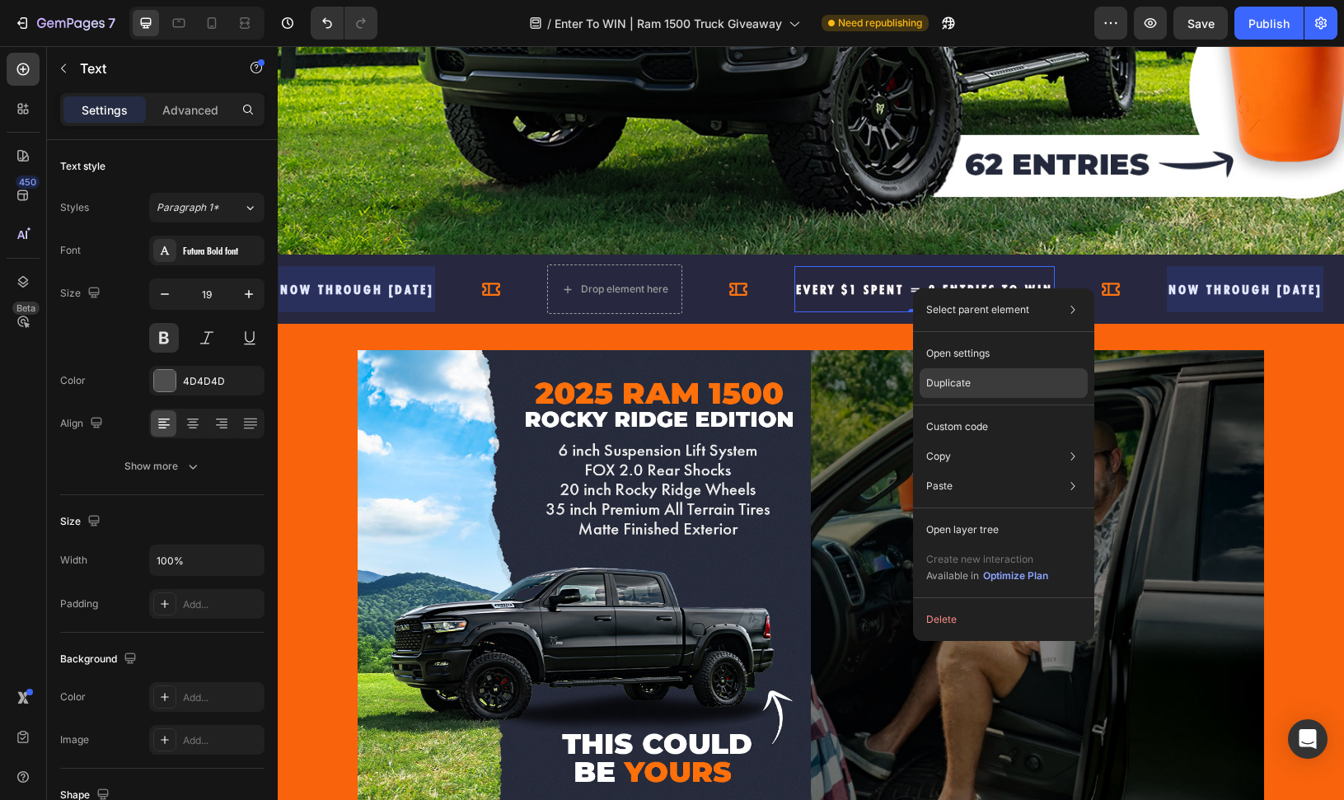
click at [944, 382] on p "Duplicate" at bounding box center [948, 383] width 44 height 15
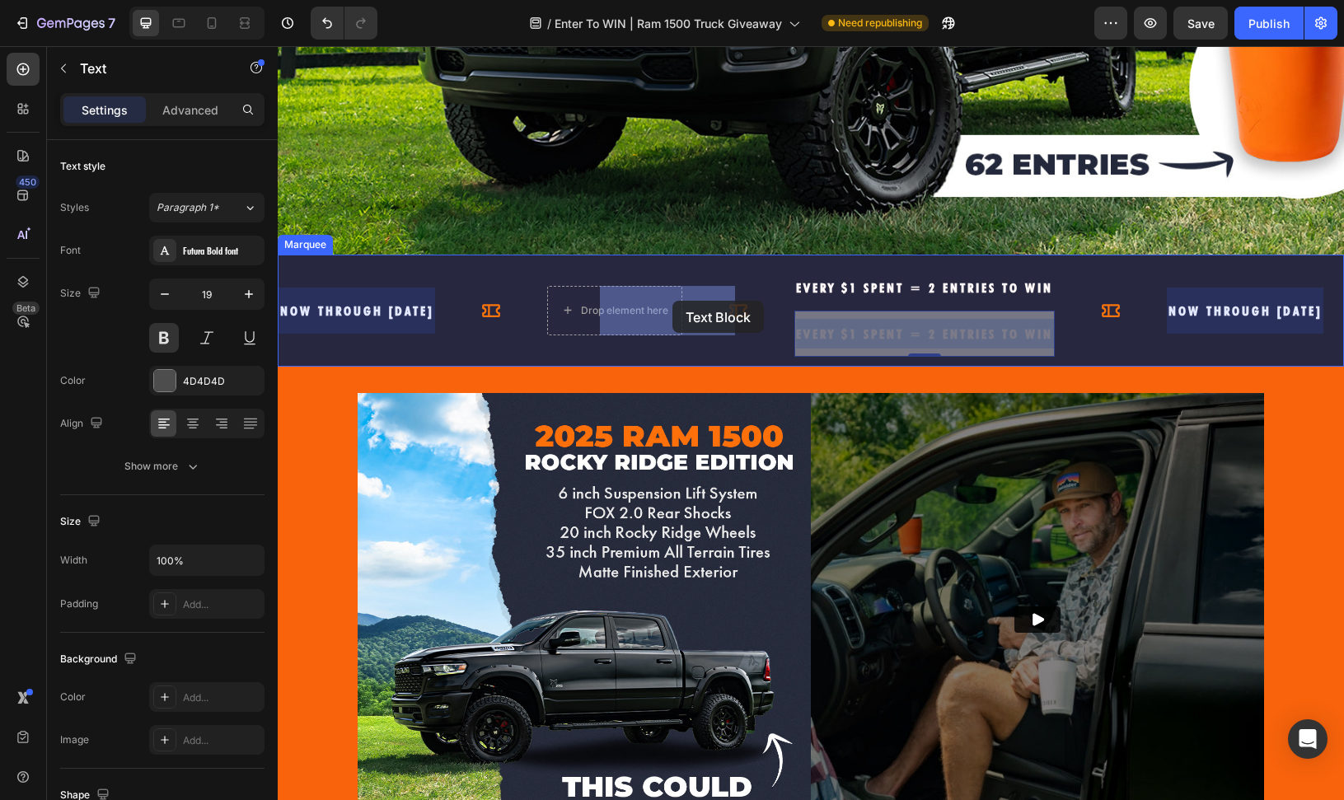
drag, startPoint x: 907, startPoint y: 327, endPoint x: 672, endPoint y: 301, distance: 236.3
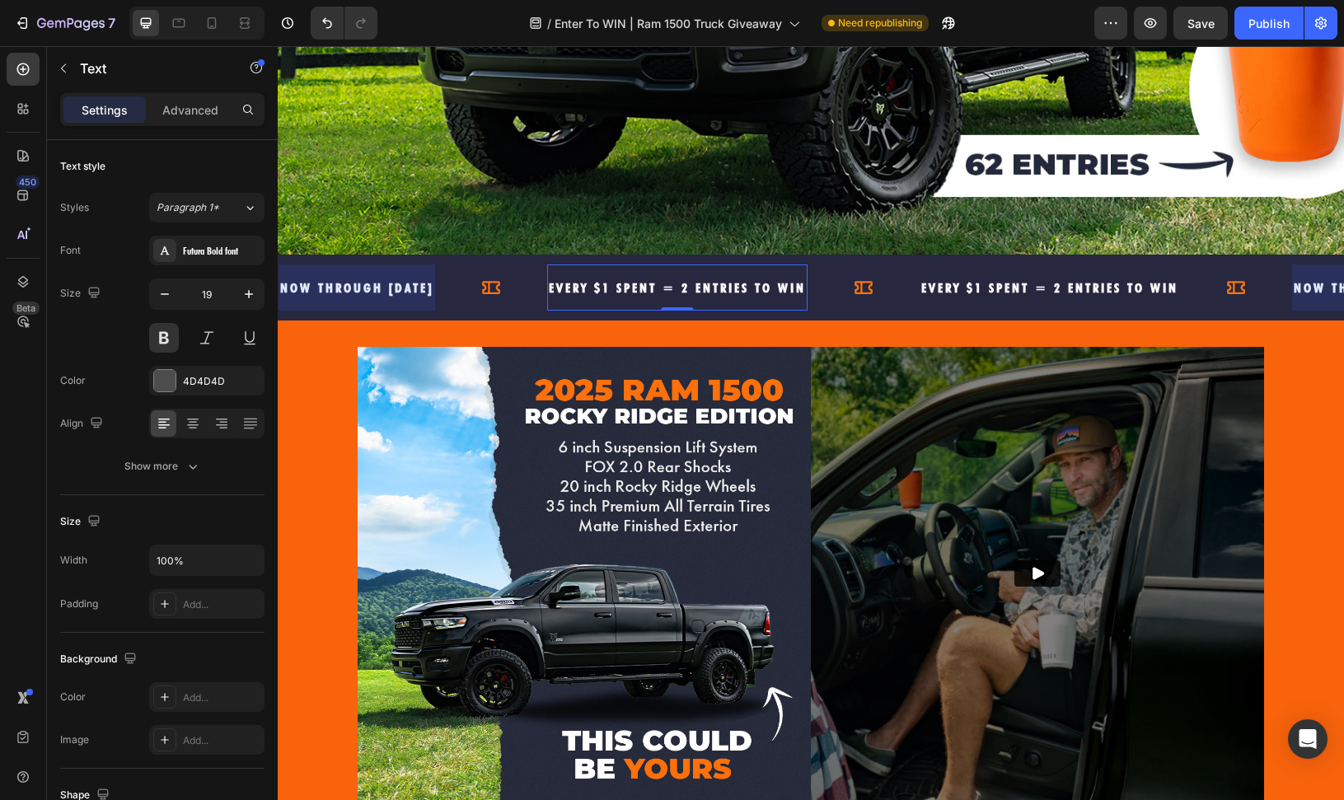
click at [723, 286] on span "EVERY $1 spent = 2 entries to win" at bounding box center [677, 288] width 257 height 16
click at [675, 286] on span "EVERY $1 spent = 2 entries to win" at bounding box center [677, 288] width 257 height 16
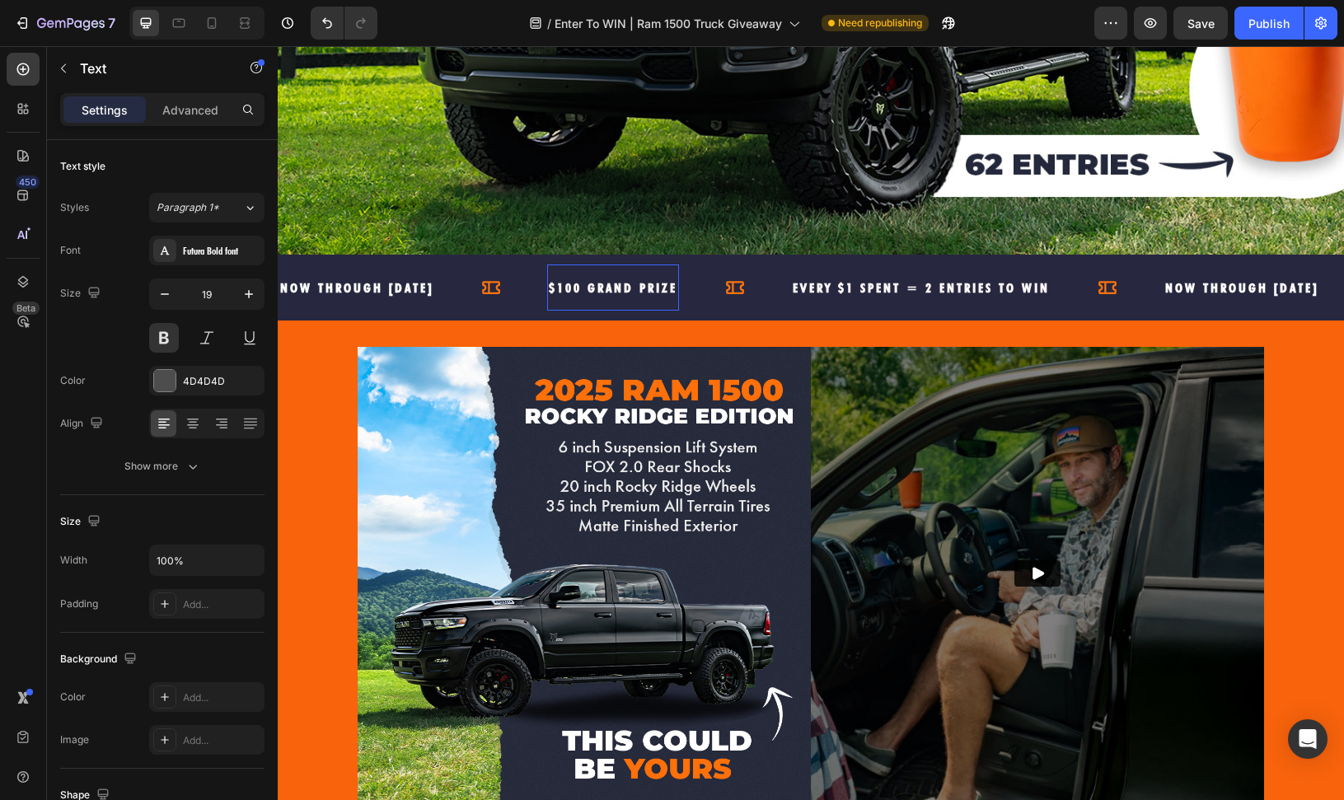
click at [633, 288] on span "$100 GrAnd prize" at bounding box center [613, 288] width 129 height 16
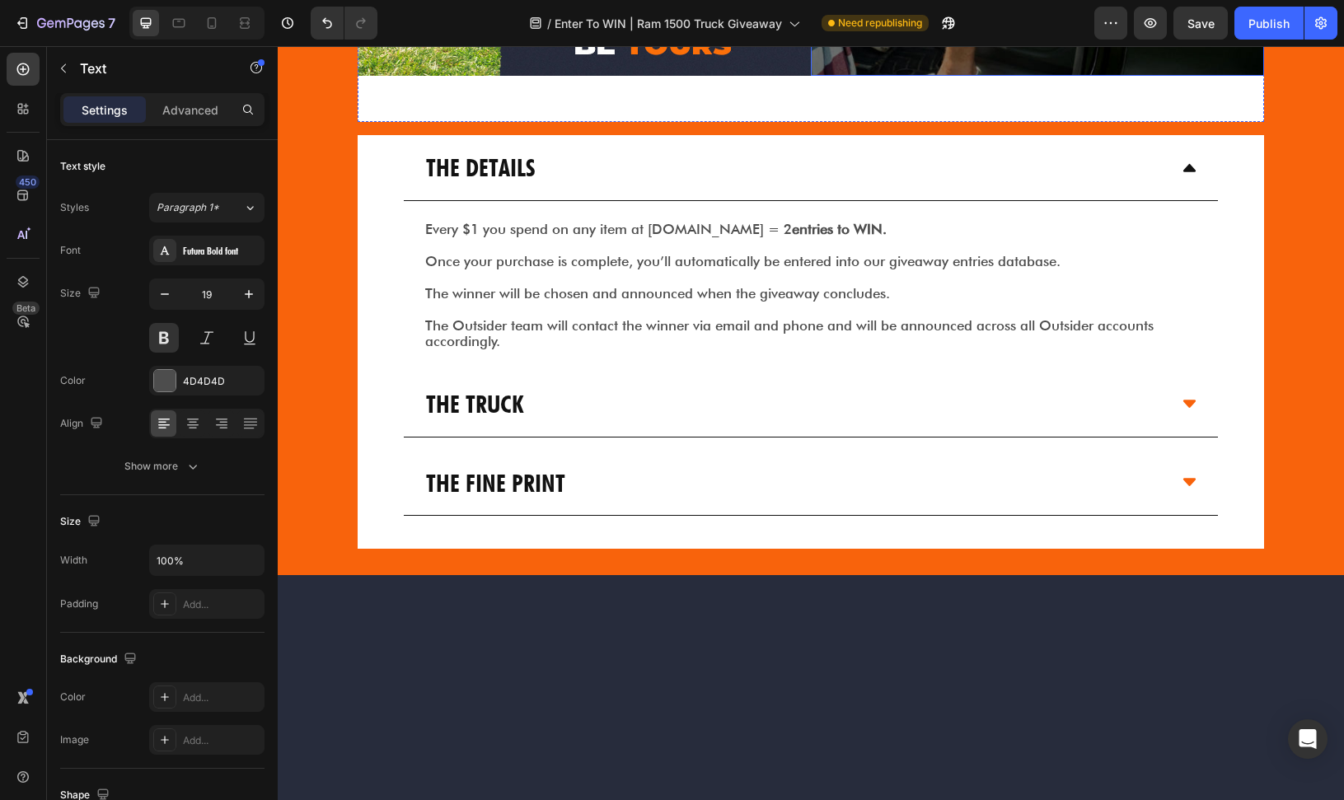
scroll to position [1329, 0]
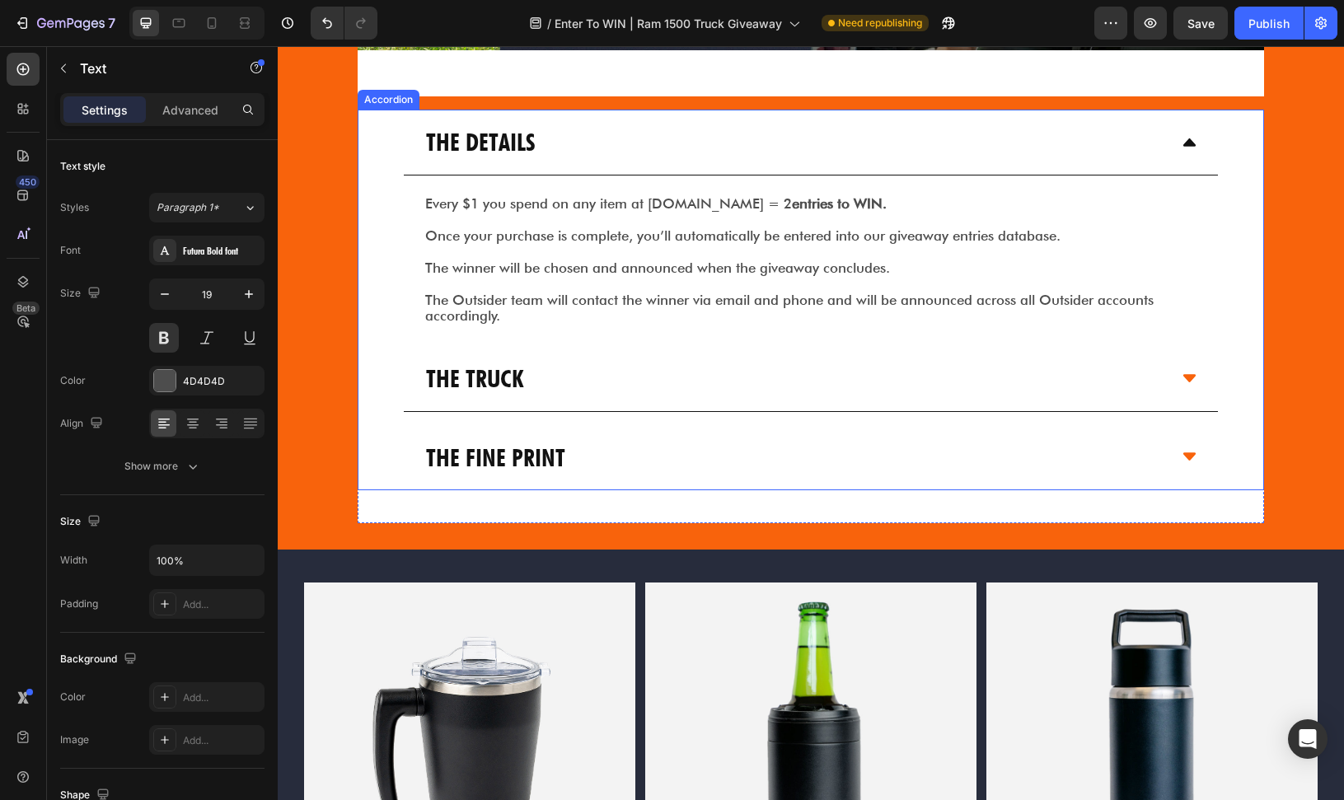
click at [1182, 460] on icon at bounding box center [1189, 456] width 17 height 17
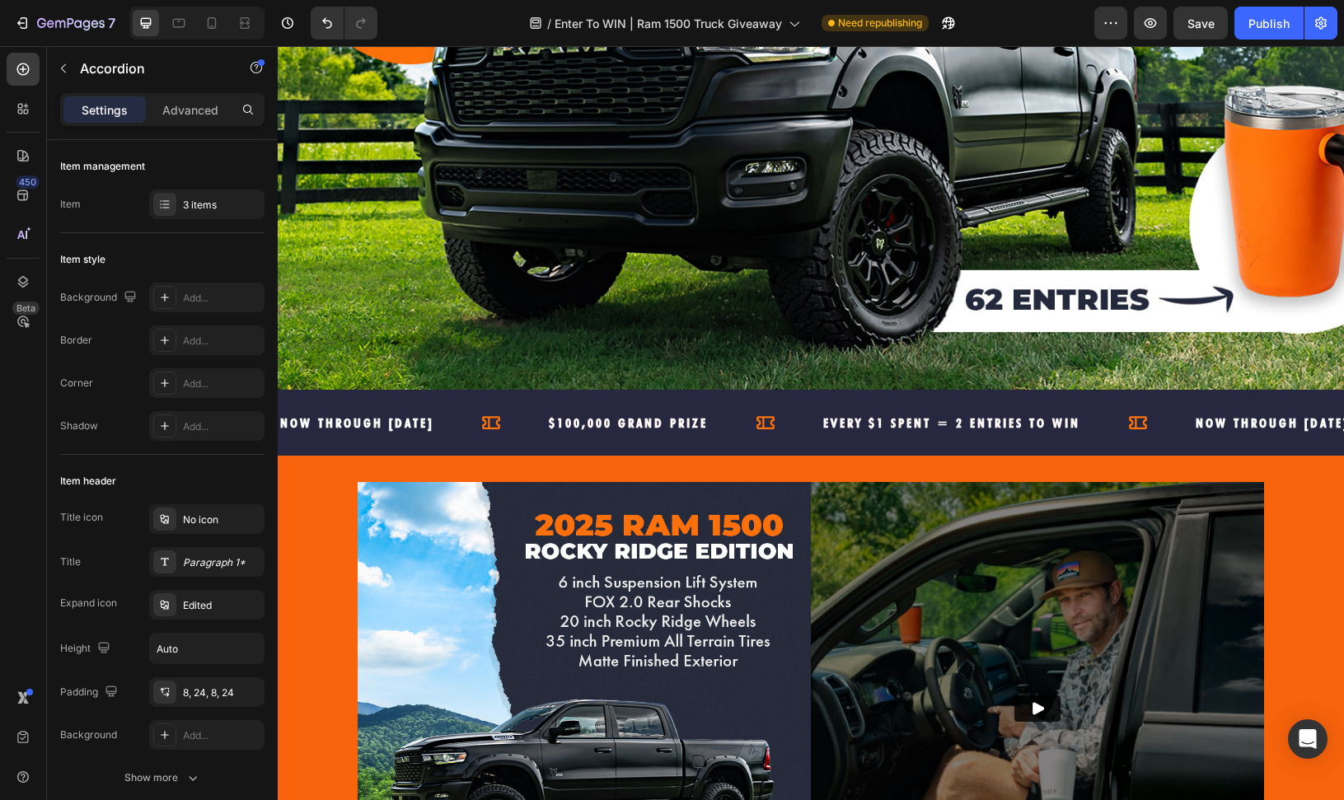
scroll to position [439, 0]
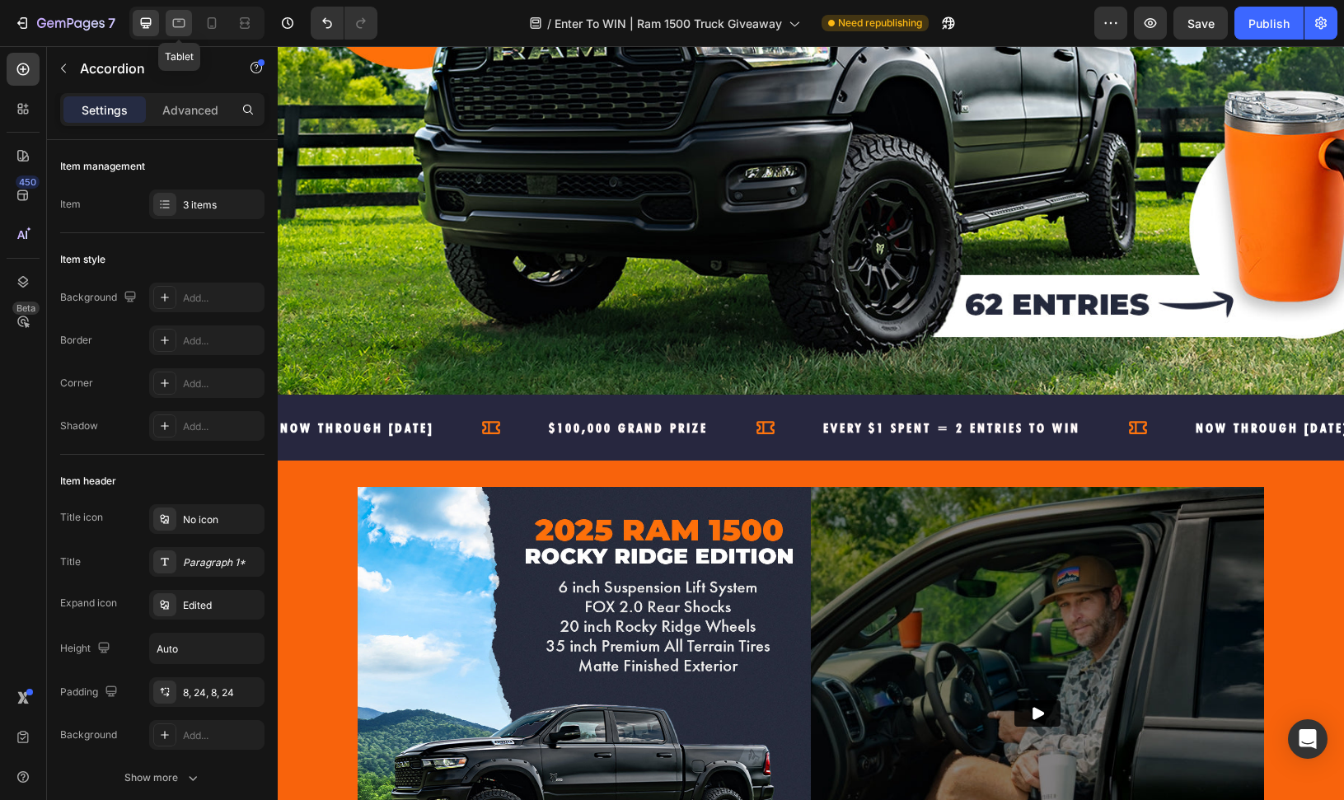
click at [185, 24] on icon at bounding box center [179, 23] width 12 height 9
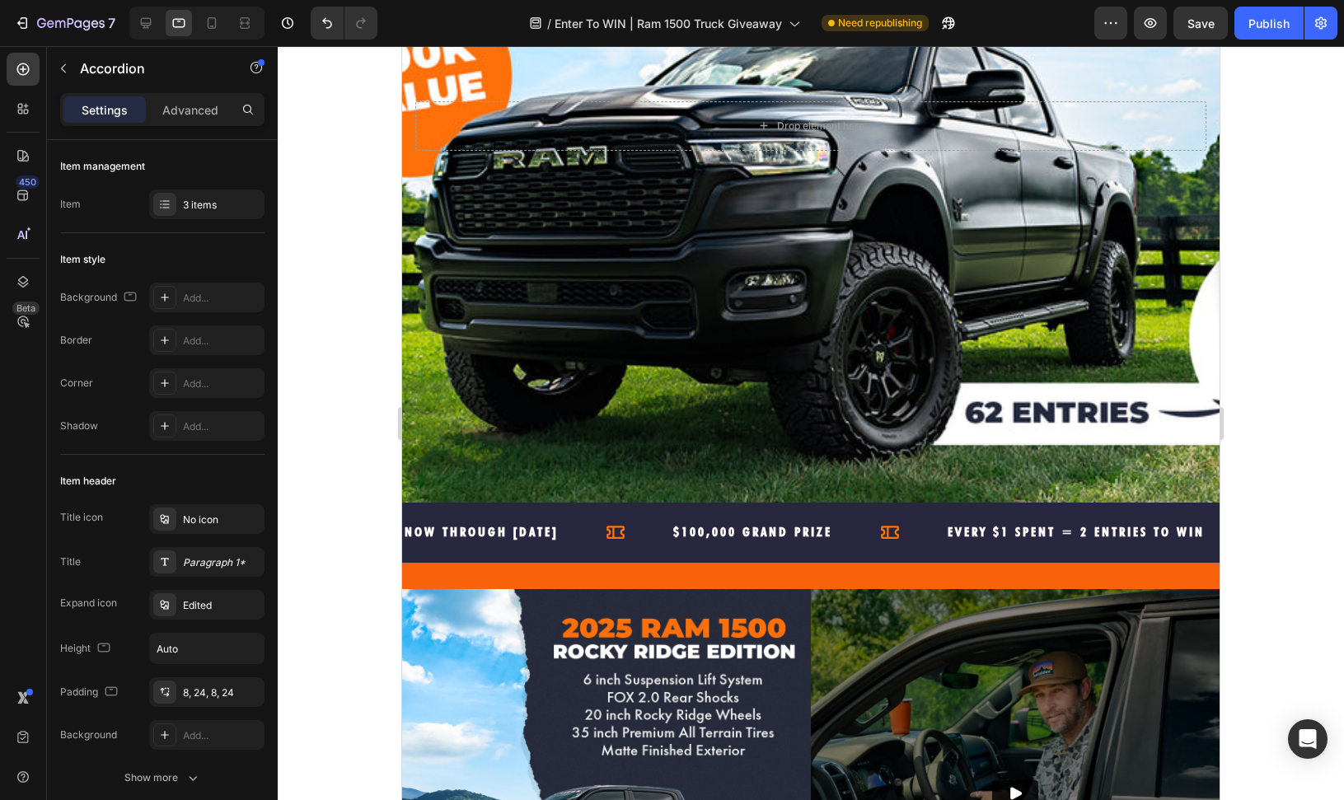
scroll to position [330, 0]
click at [210, 24] on icon at bounding box center [212, 23] width 16 height 16
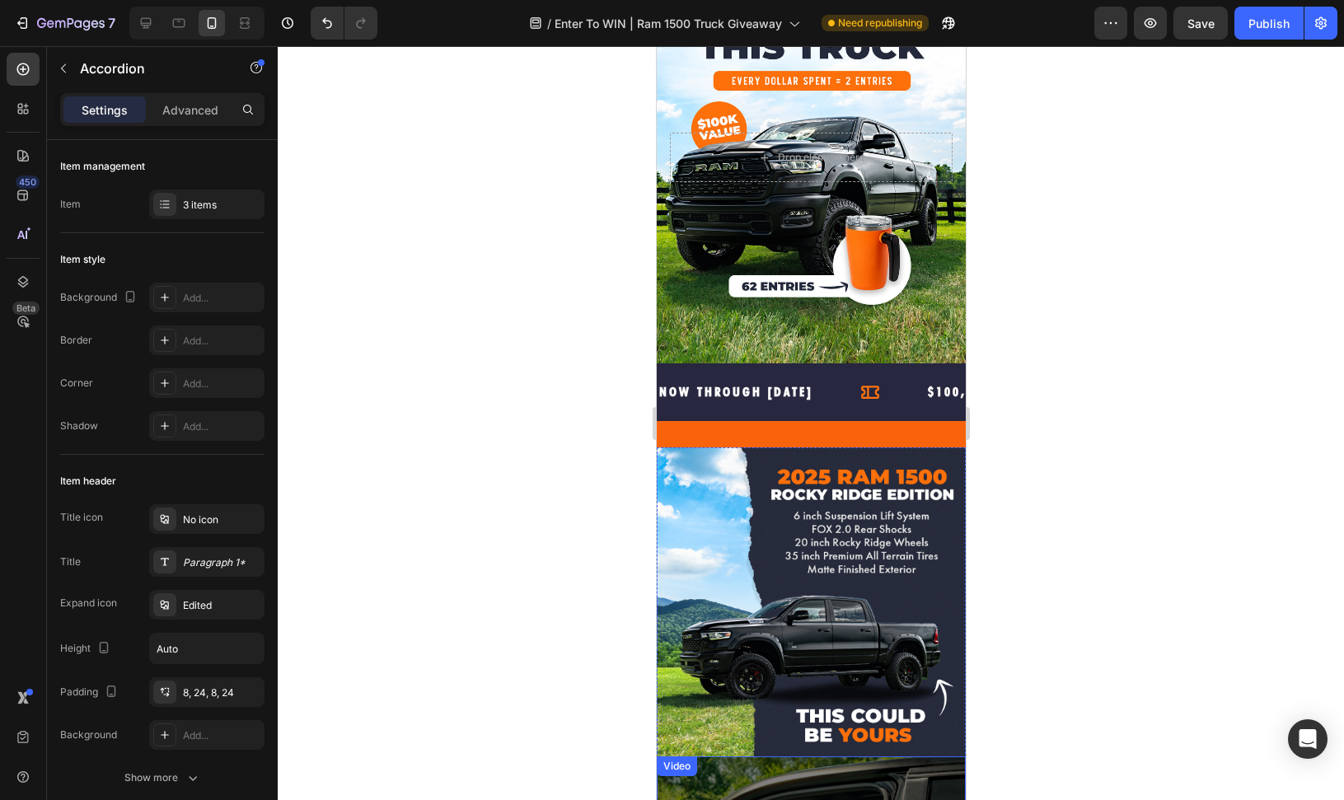
scroll to position [130, 0]
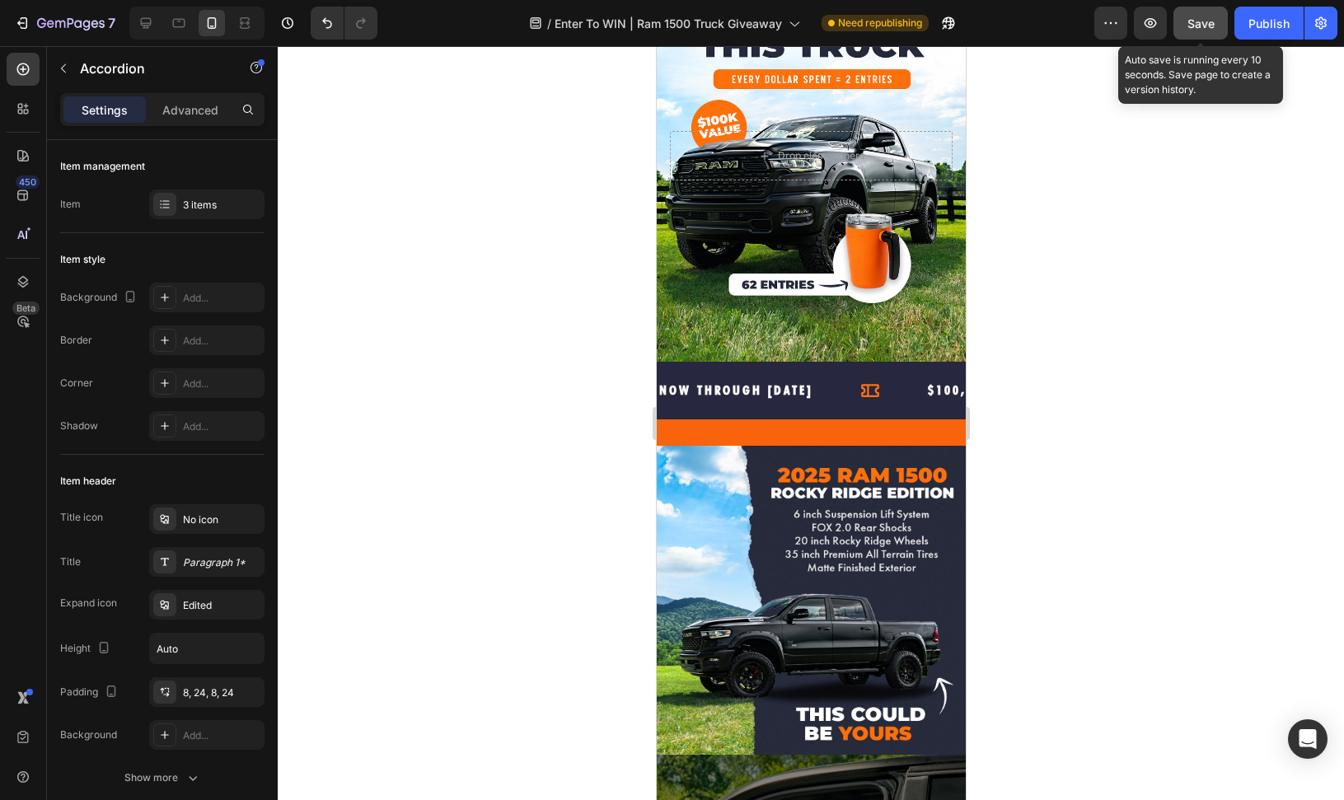
click at [1217, 34] on button "Save" at bounding box center [1200, 23] width 54 height 33
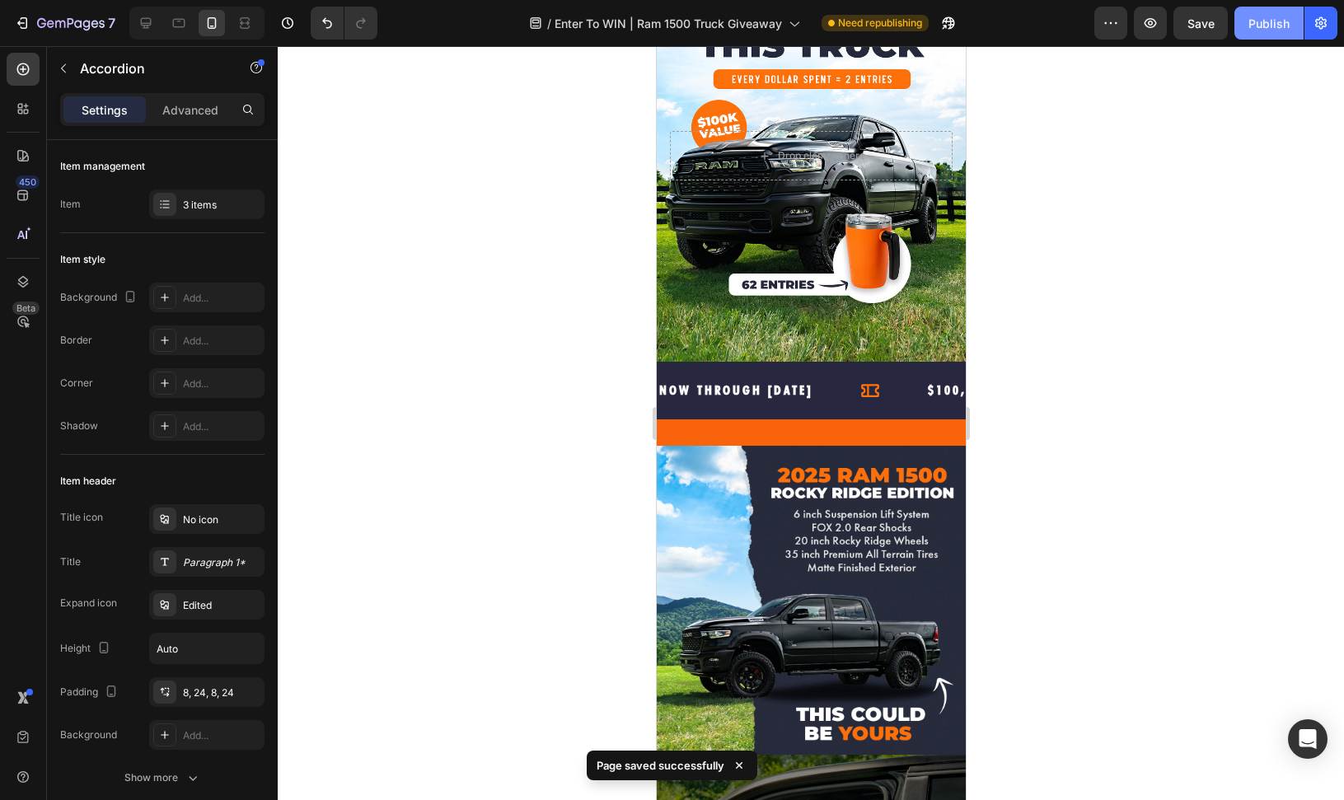
click at [1271, 22] on div "Publish" at bounding box center [1268, 23] width 41 height 17
